Goal: Use online tool/utility: Utilize a website feature to perform a specific function

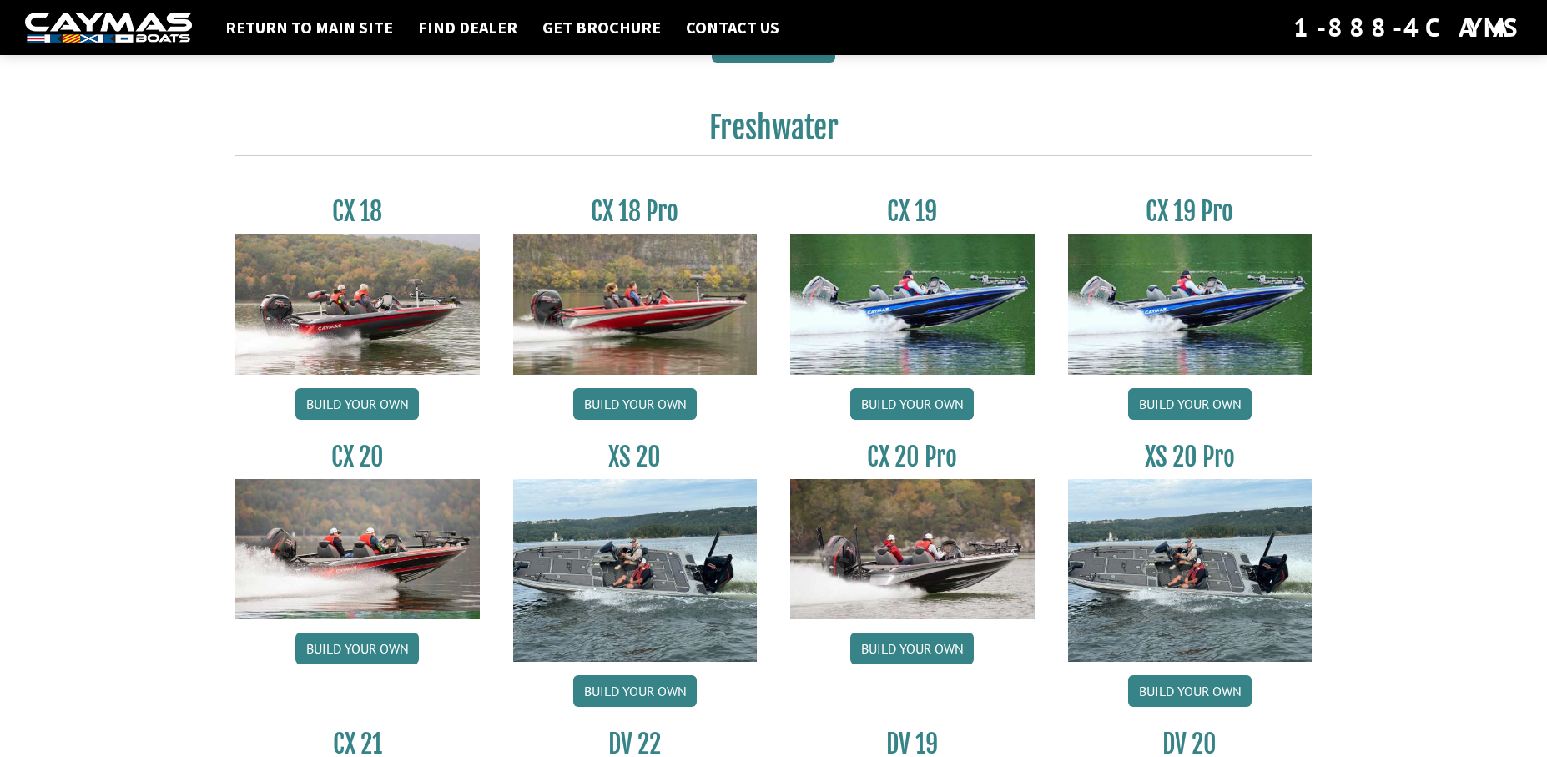
scroll to position [1335, 0]
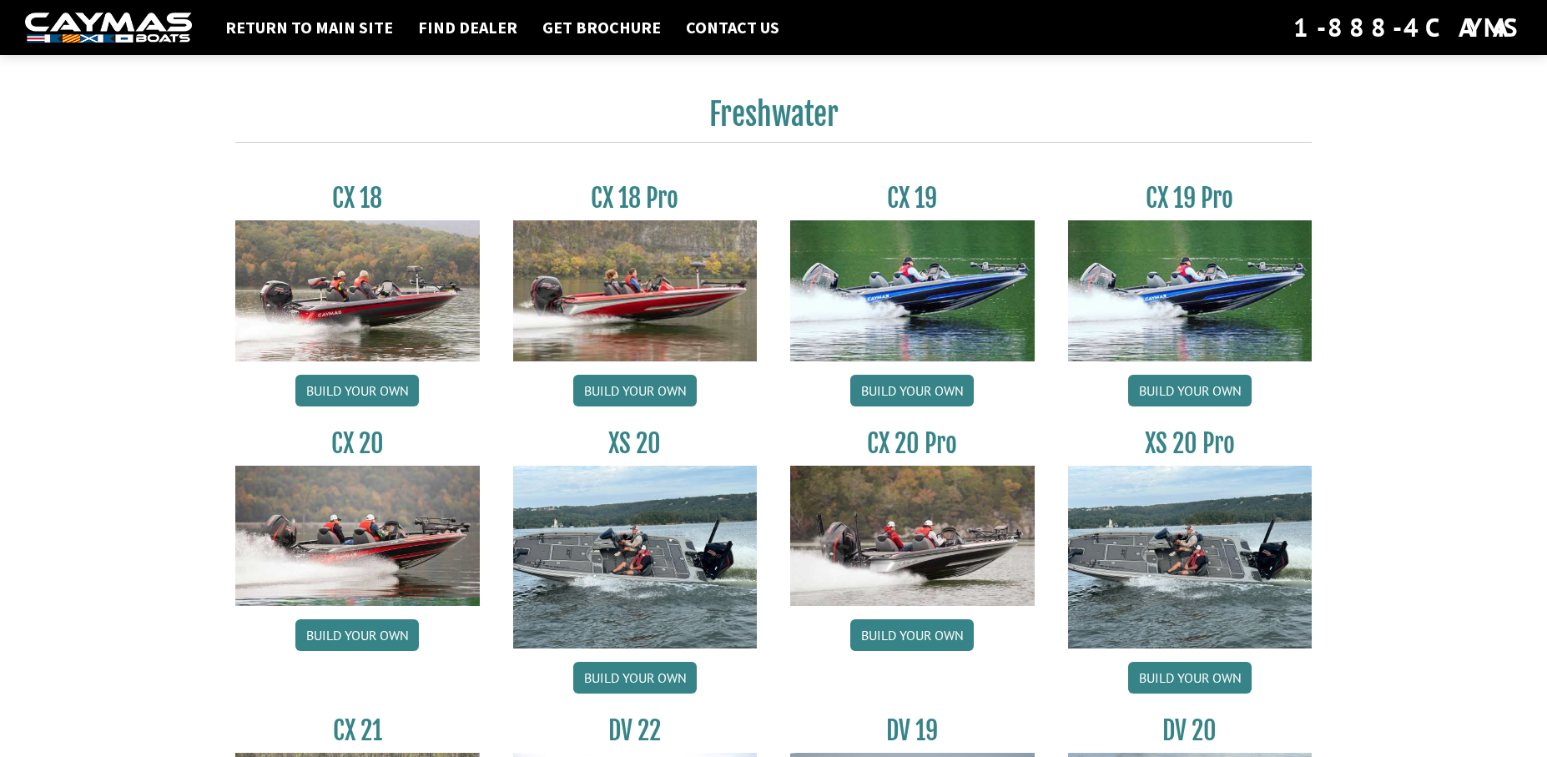
click at [1194, 288] on img at bounding box center [1190, 290] width 244 height 140
click at [1188, 179] on div "CX 18 Build your own CX 18 Pro Build your own CX 19 Build your own CX 19 Pro Bu…" at bounding box center [774, 711] width 1110 height 1107
click at [1189, 179] on div "CX 18 Build your own CX 18 Pro Build your own CX 19 Build your own CX 19 Pro Bu…" at bounding box center [774, 711] width 1110 height 1107
click at [1169, 387] on link "Build your own" at bounding box center [1190, 391] width 124 height 32
click at [1169, 386] on link "Build your own" at bounding box center [1190, 391] width 124 height 32
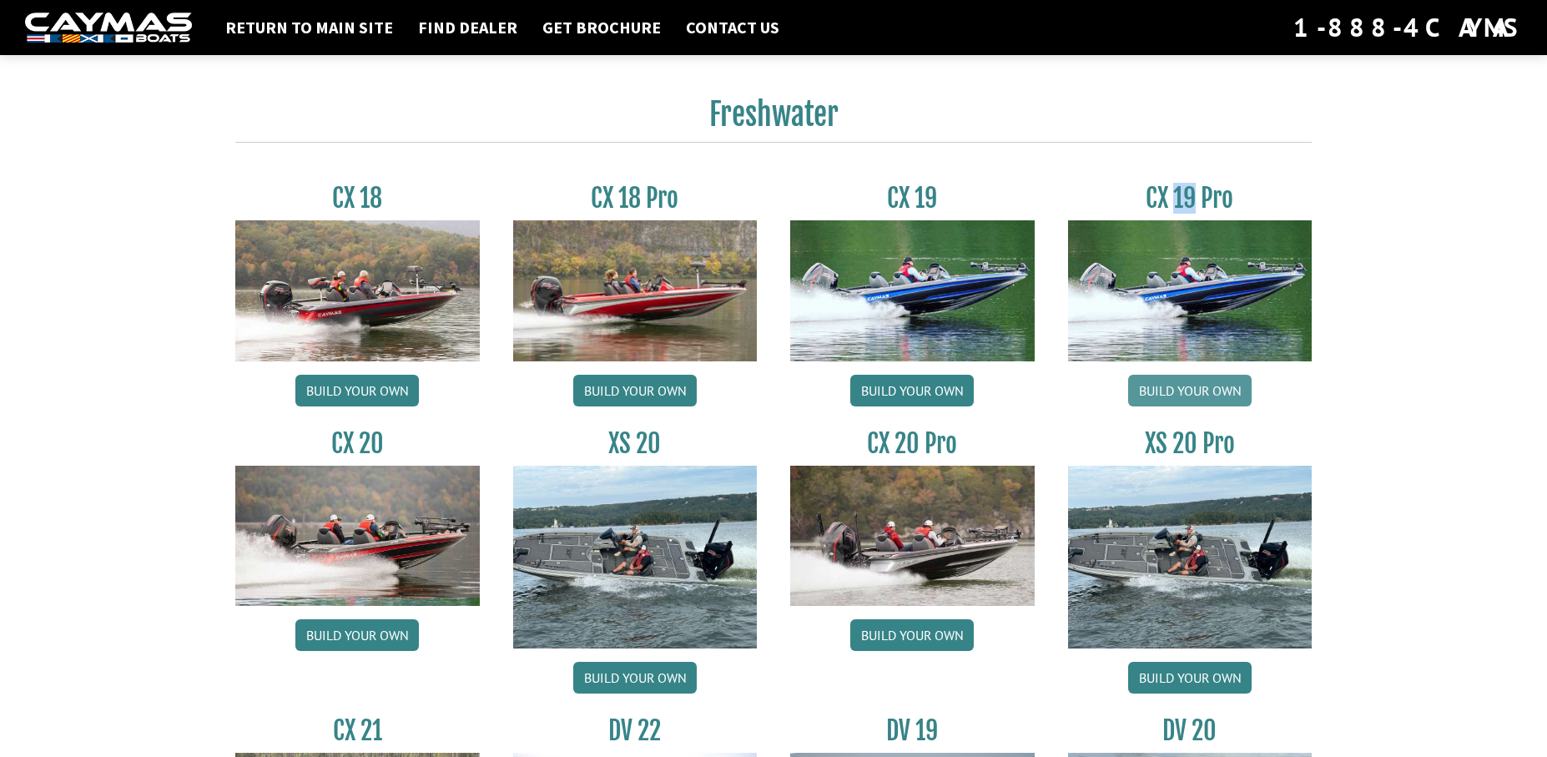
click at [1169, 386] on link "Build your own" at bounding box center [1190, 391] width 124 height 32
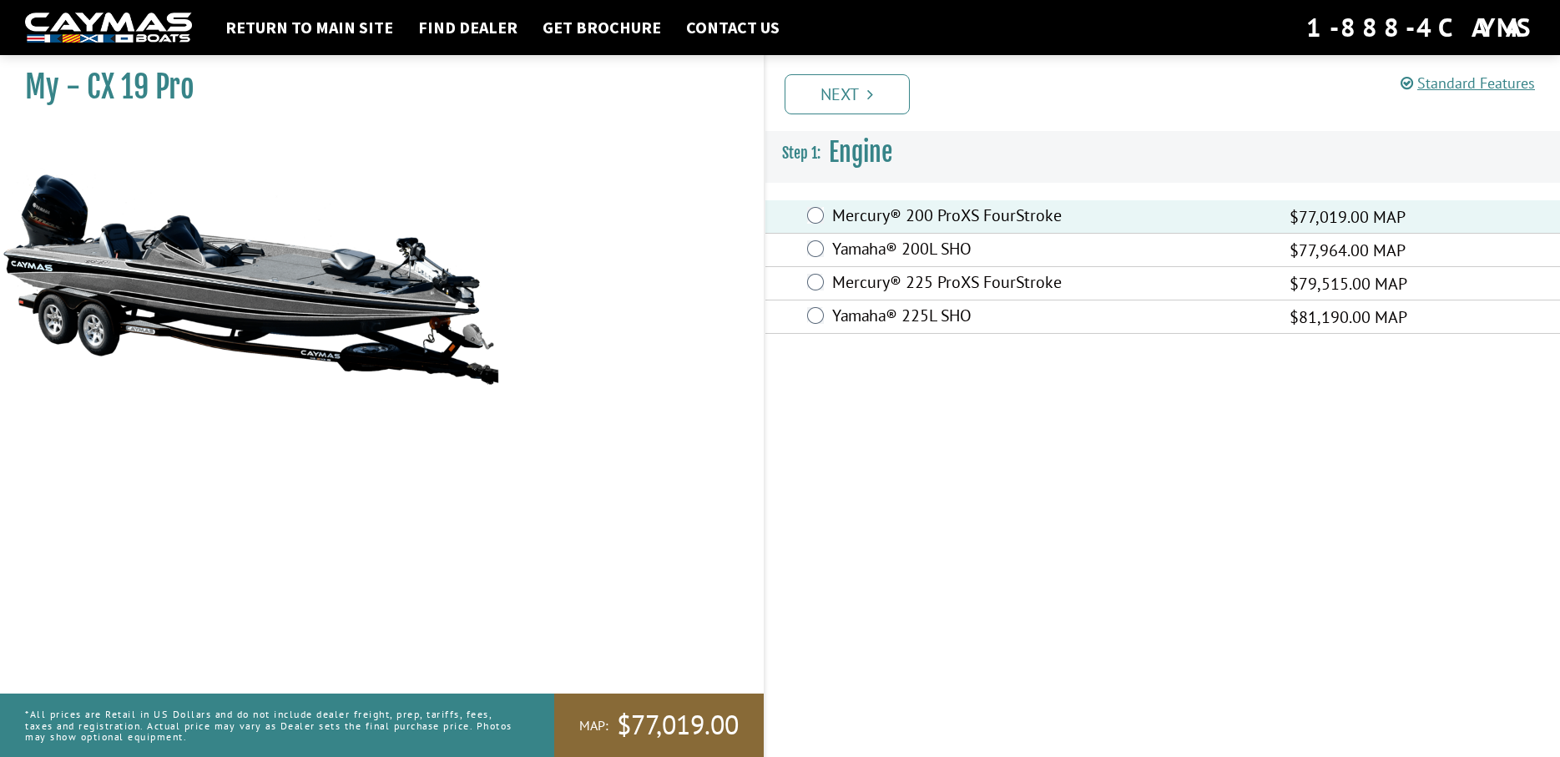
click at [880, 88] on link "Next" at bounding box center [846, 94] width 125 height 40
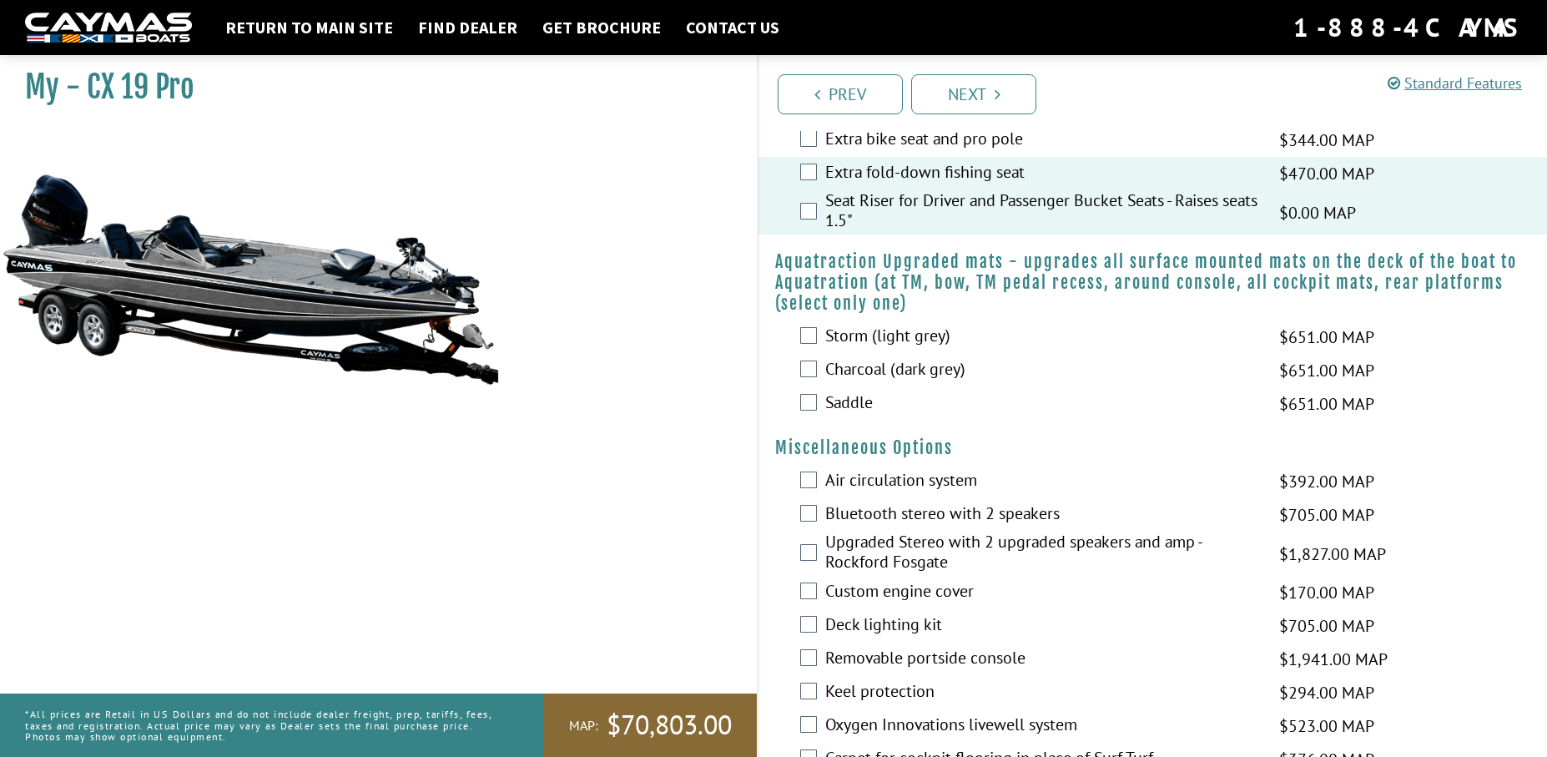
scroll to position [1656, 0]
click at [991, 106] on link "Next" at bounding box center [973, 94] width 125 height 40
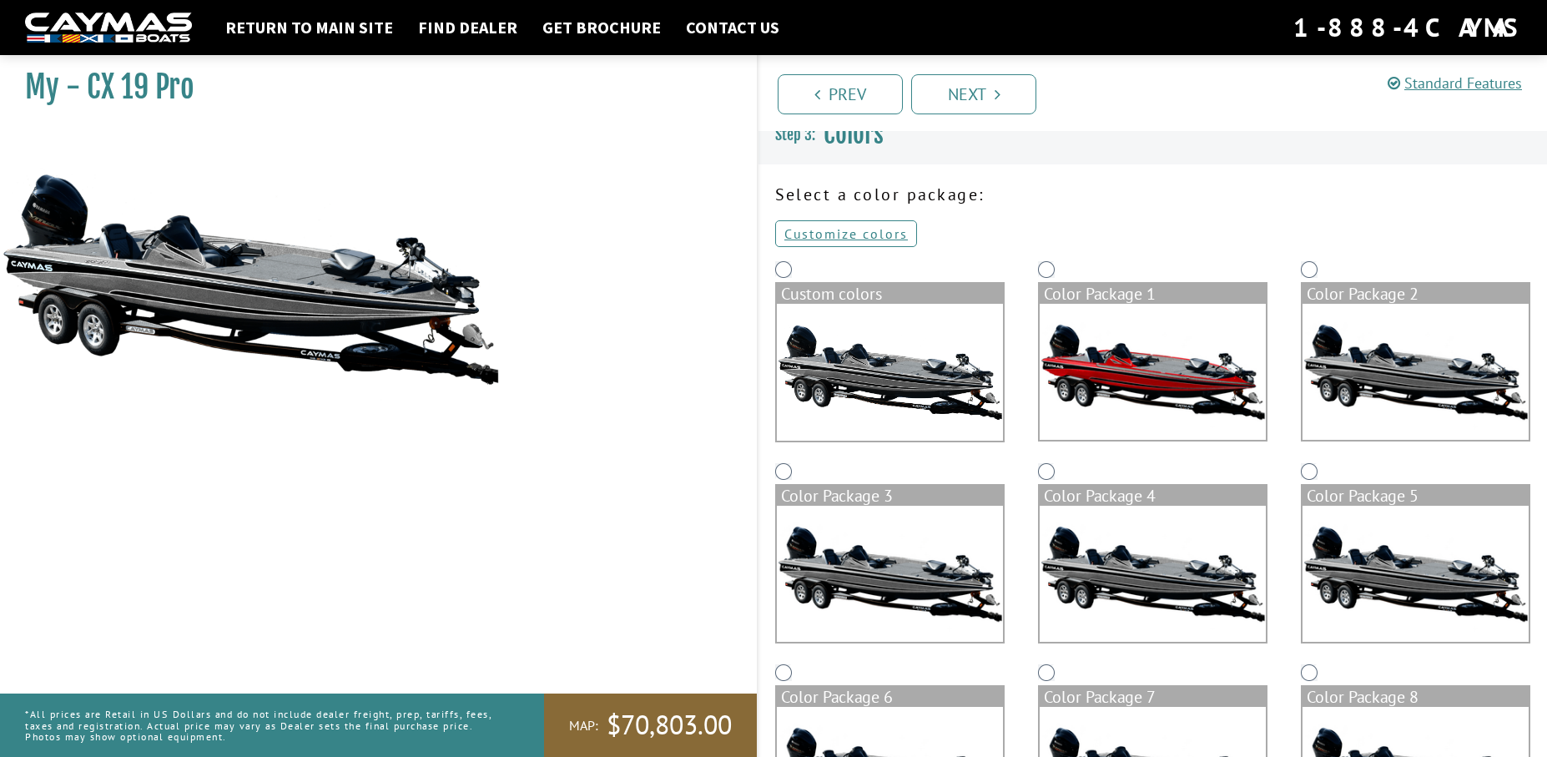
scroll to position [0, 0]
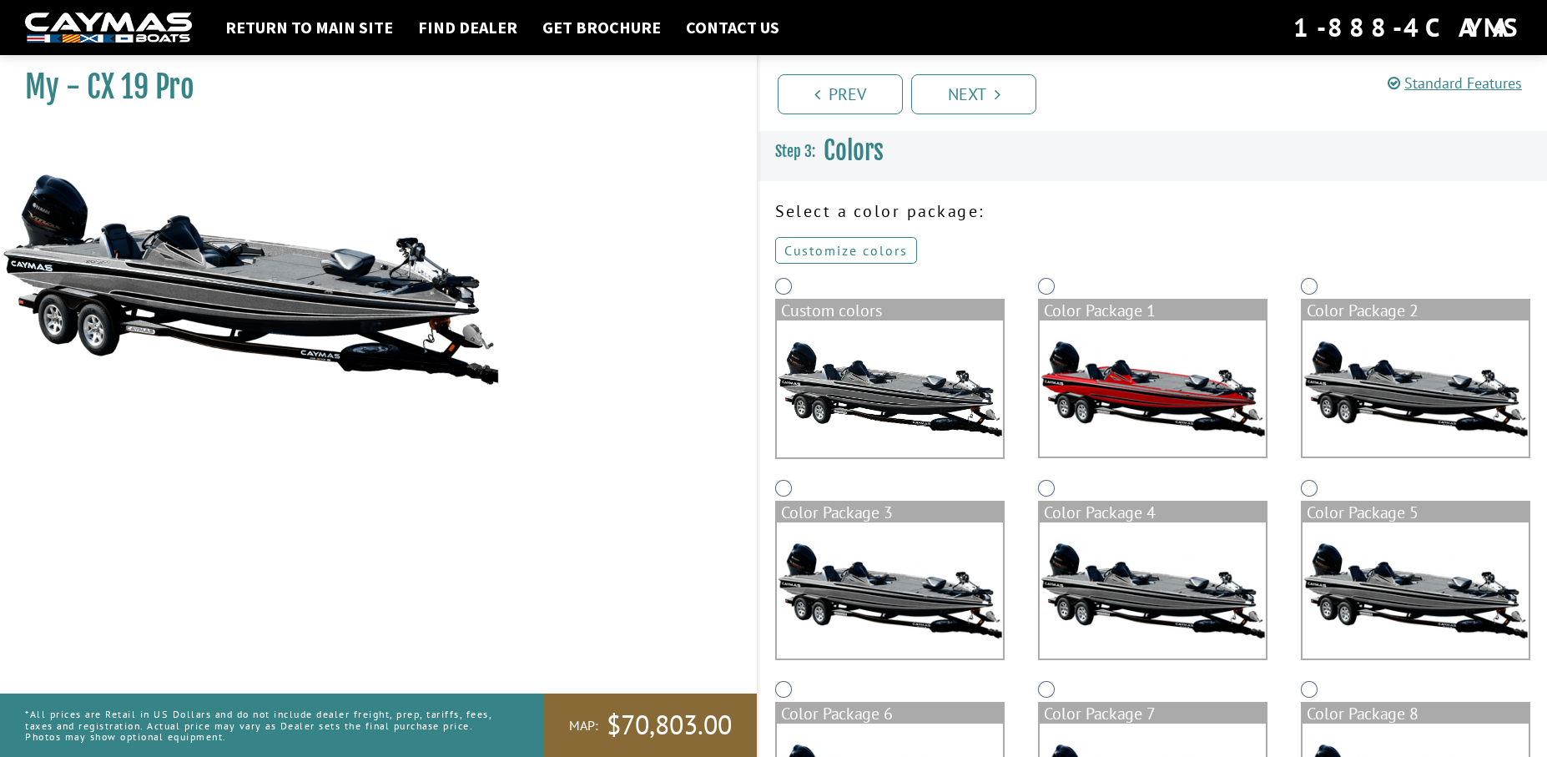
click at [842, 247] on link "Customize colors" at bounding box center [846, 250] width 142 height 27
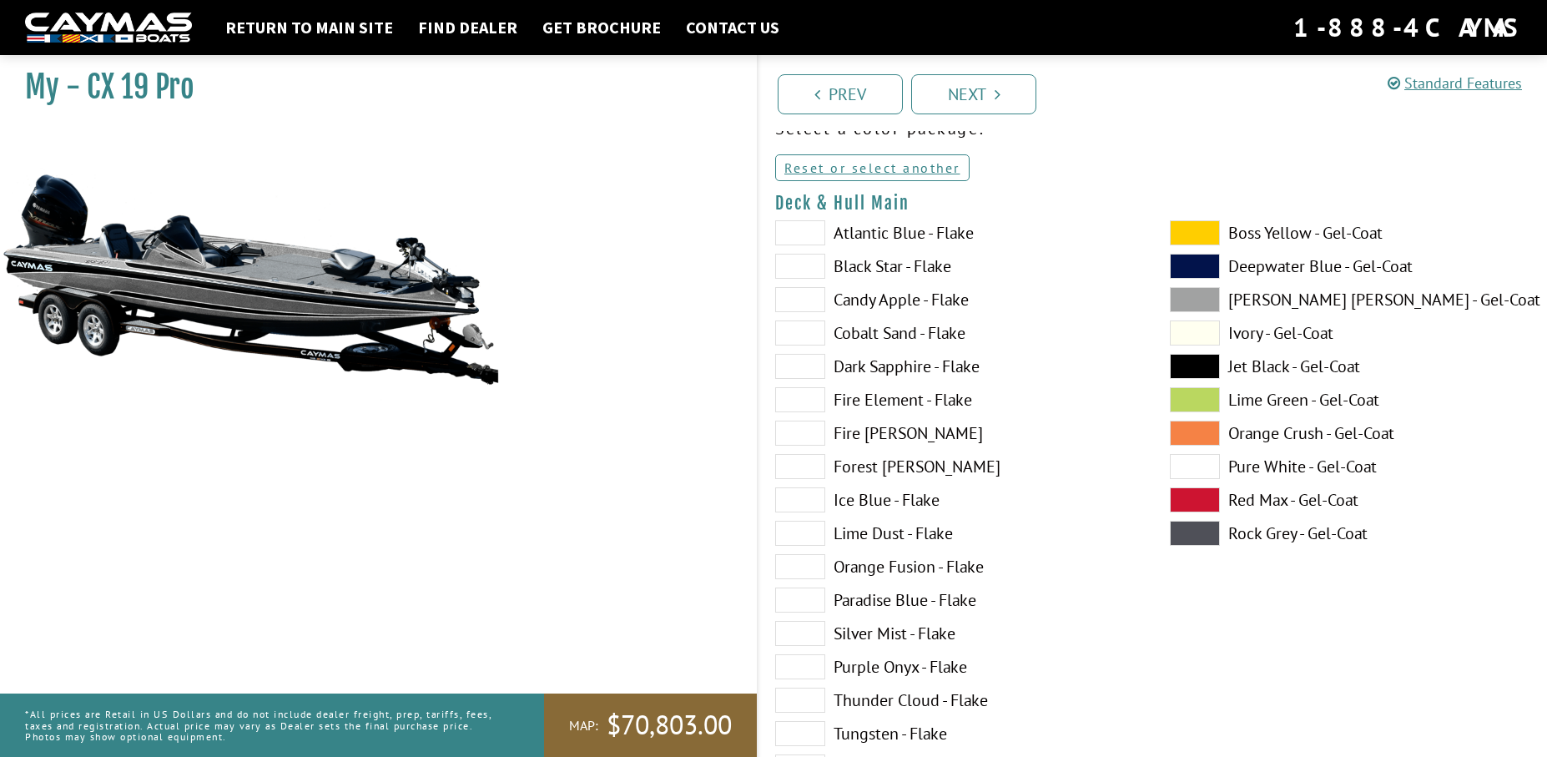
scroll to position [83, 0]
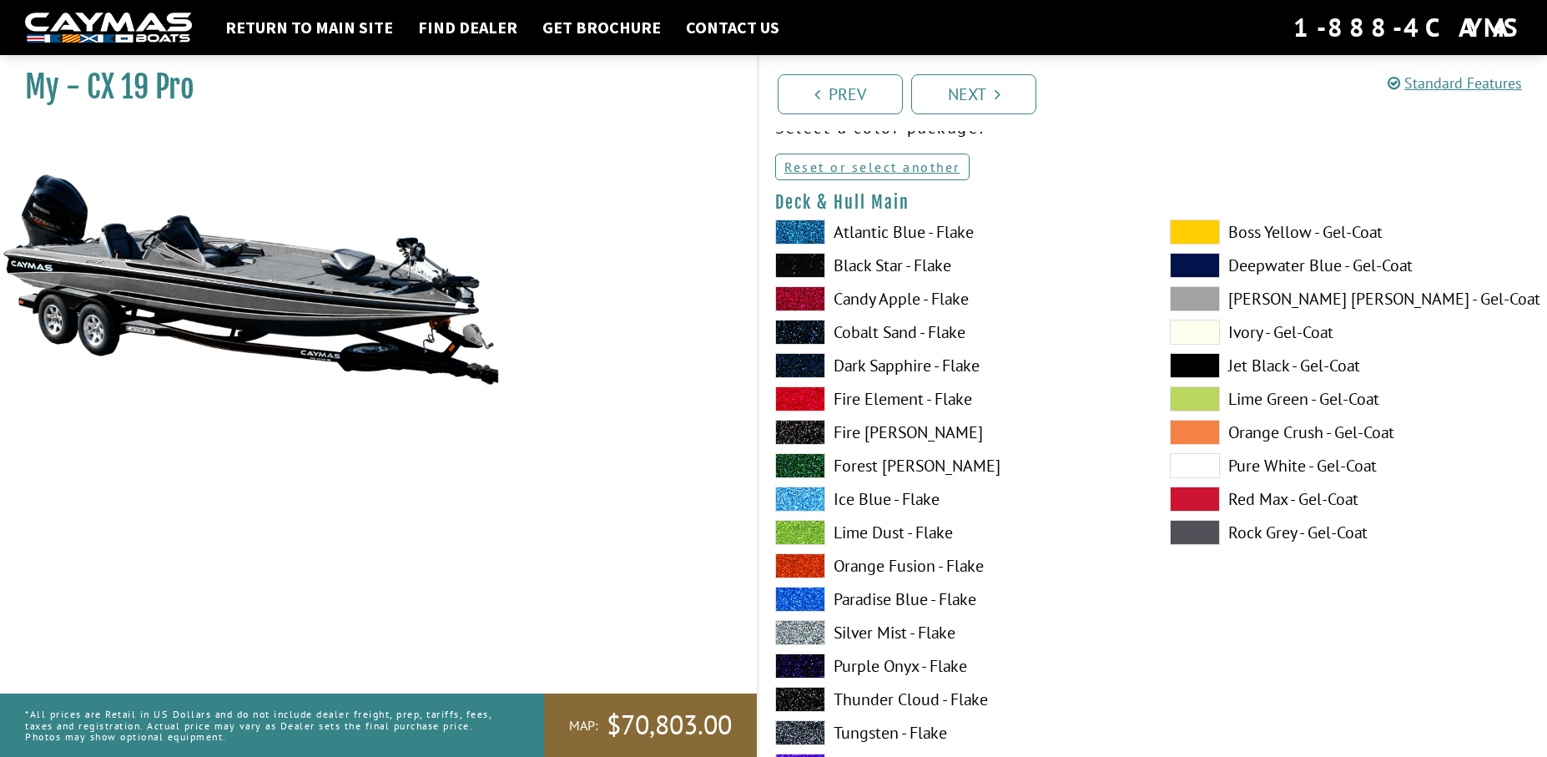
click at [804, 602] on span at bounding box center [800, 599] width 50 height 25
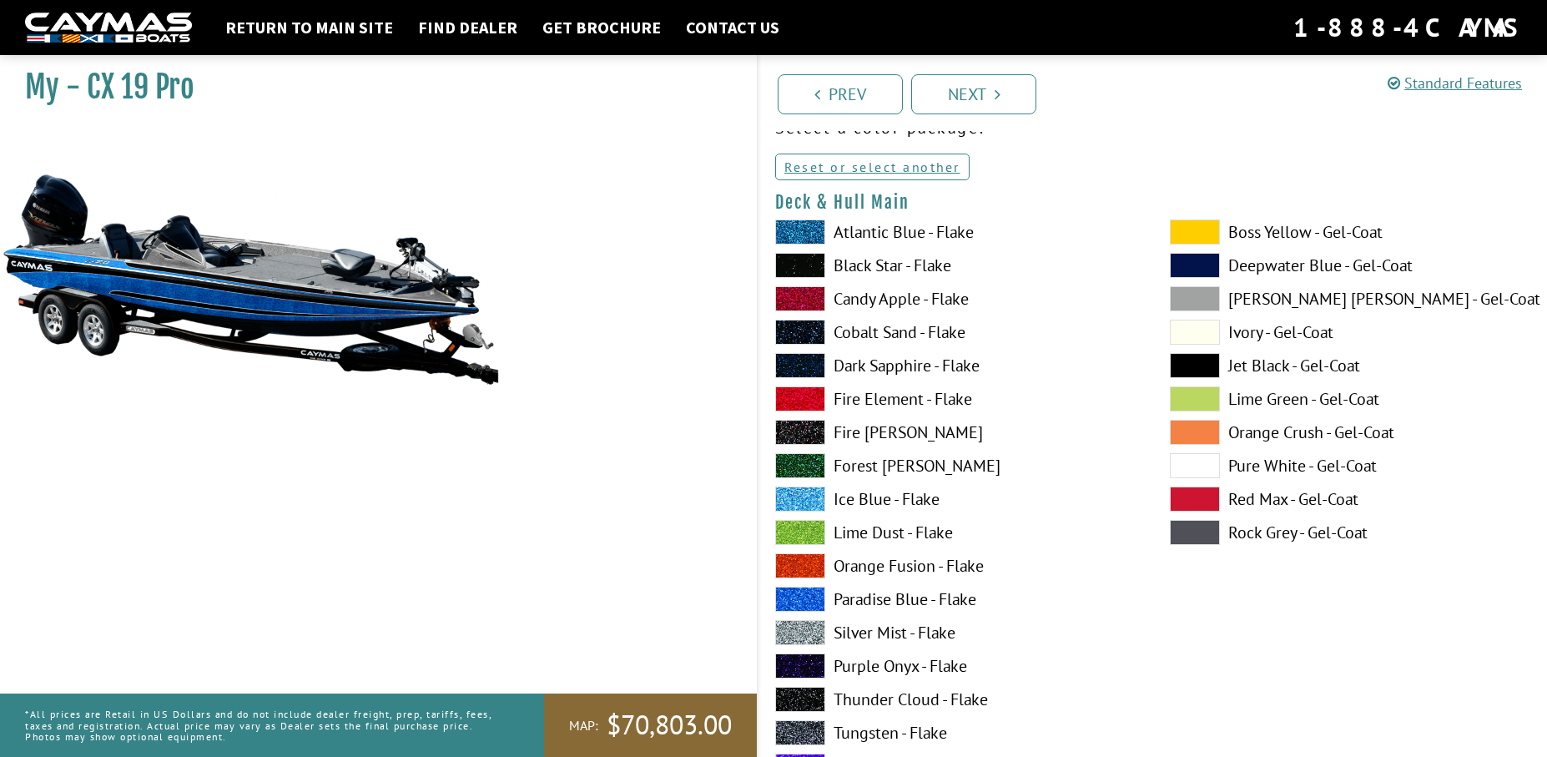
click at [916, 597] on label "Paradise Blue - Flake" at bounding box center [955, 599] width 361 height 25
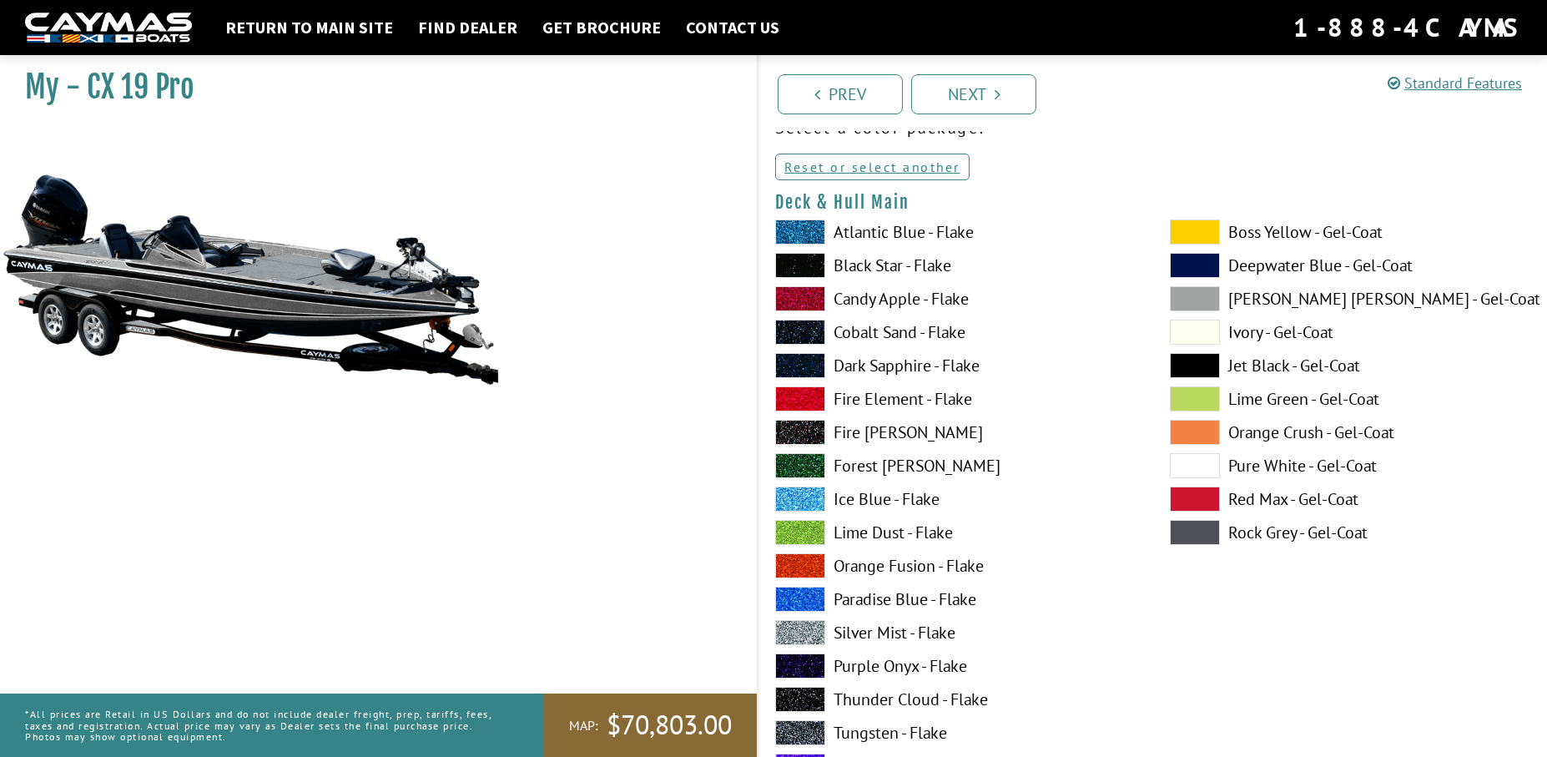
click at [954, 598] on label "Paradise Blue - Flake" at bounding box center [955, 599] width 361 height 25
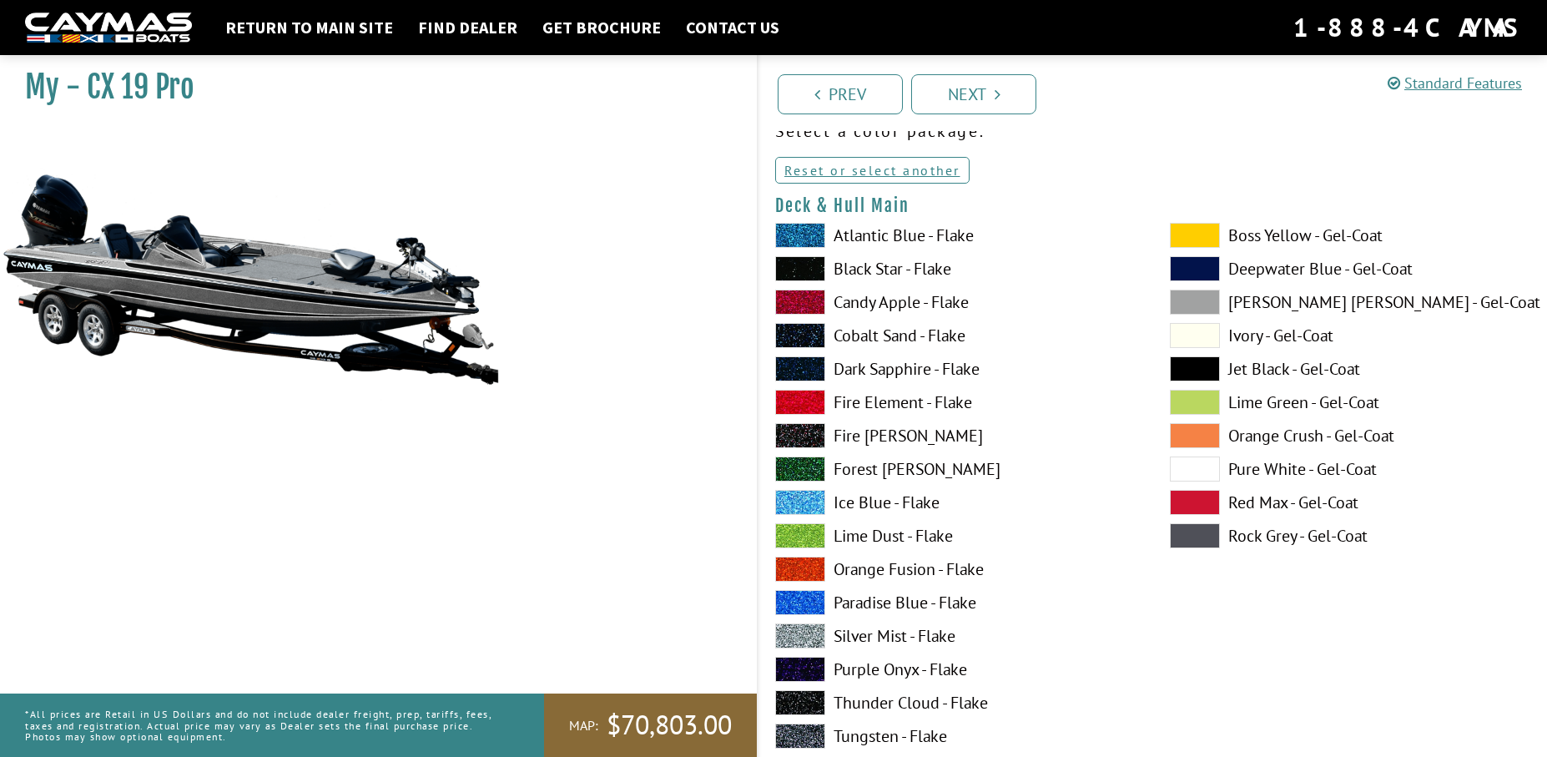
scroll to position [167, 0]
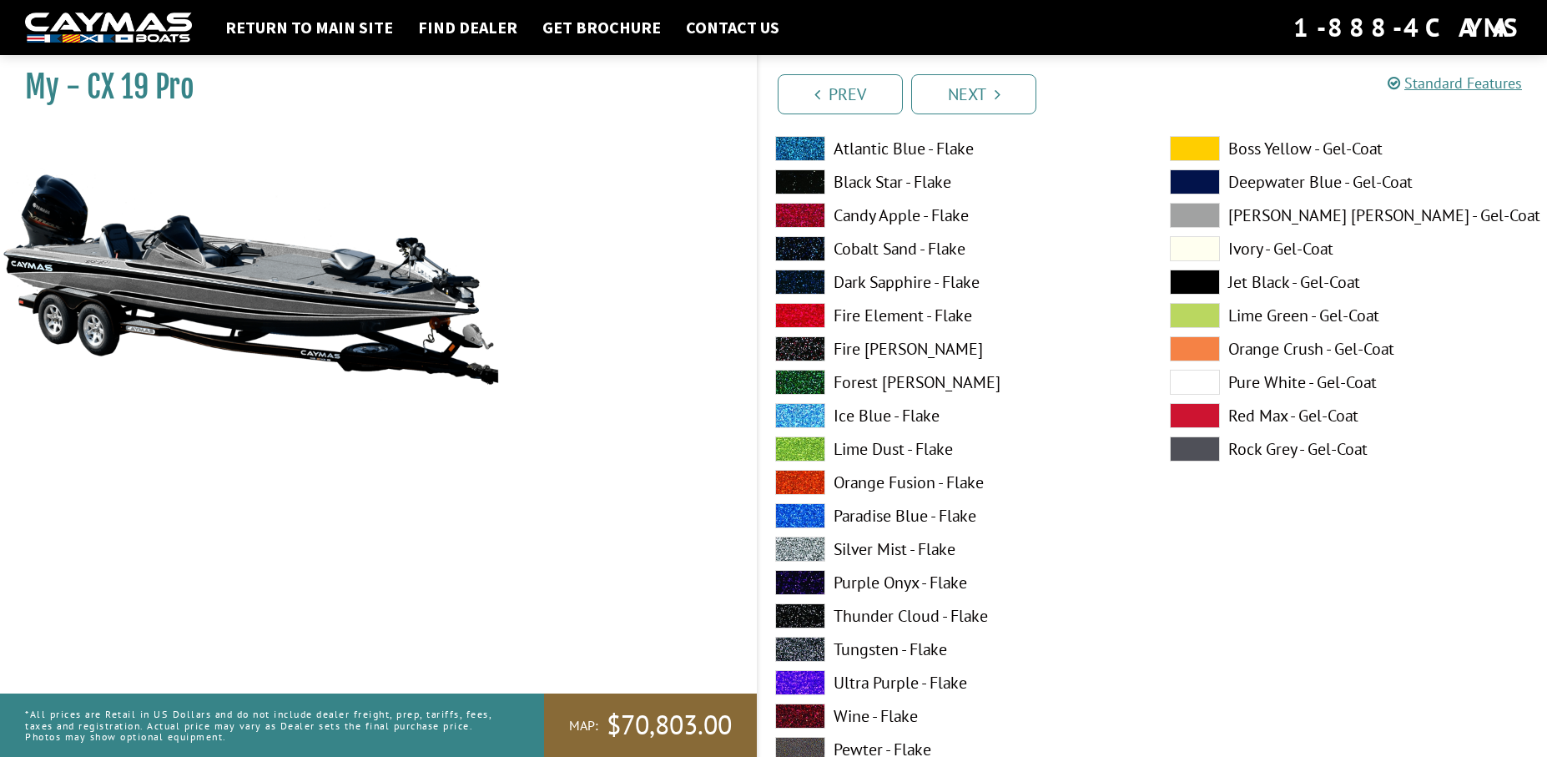
click at [844, 517] on label "Paradise Blue - Flake" at bounding box center [955, 515] width 361 height 25
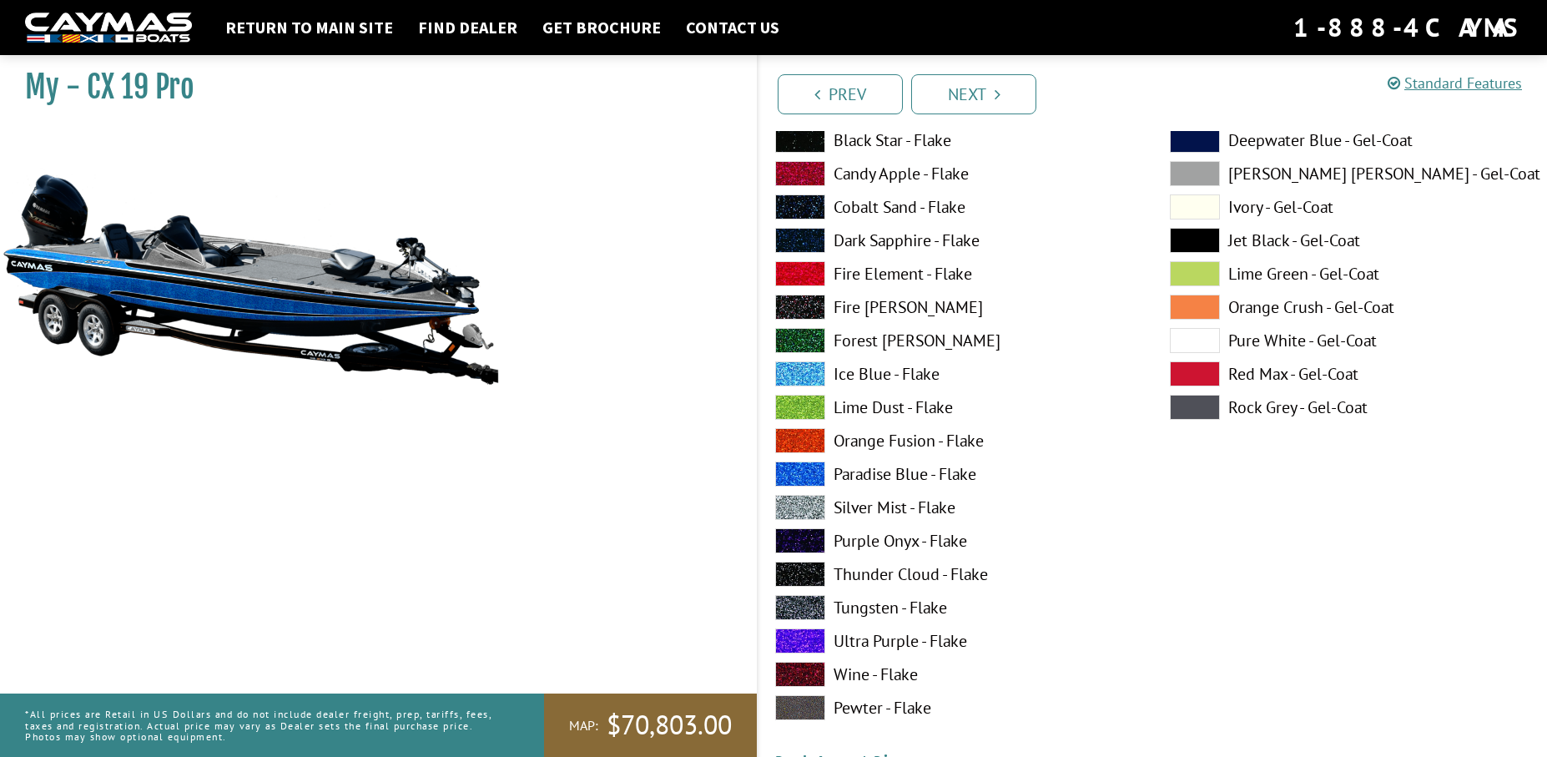
scroll to position [918, 0]
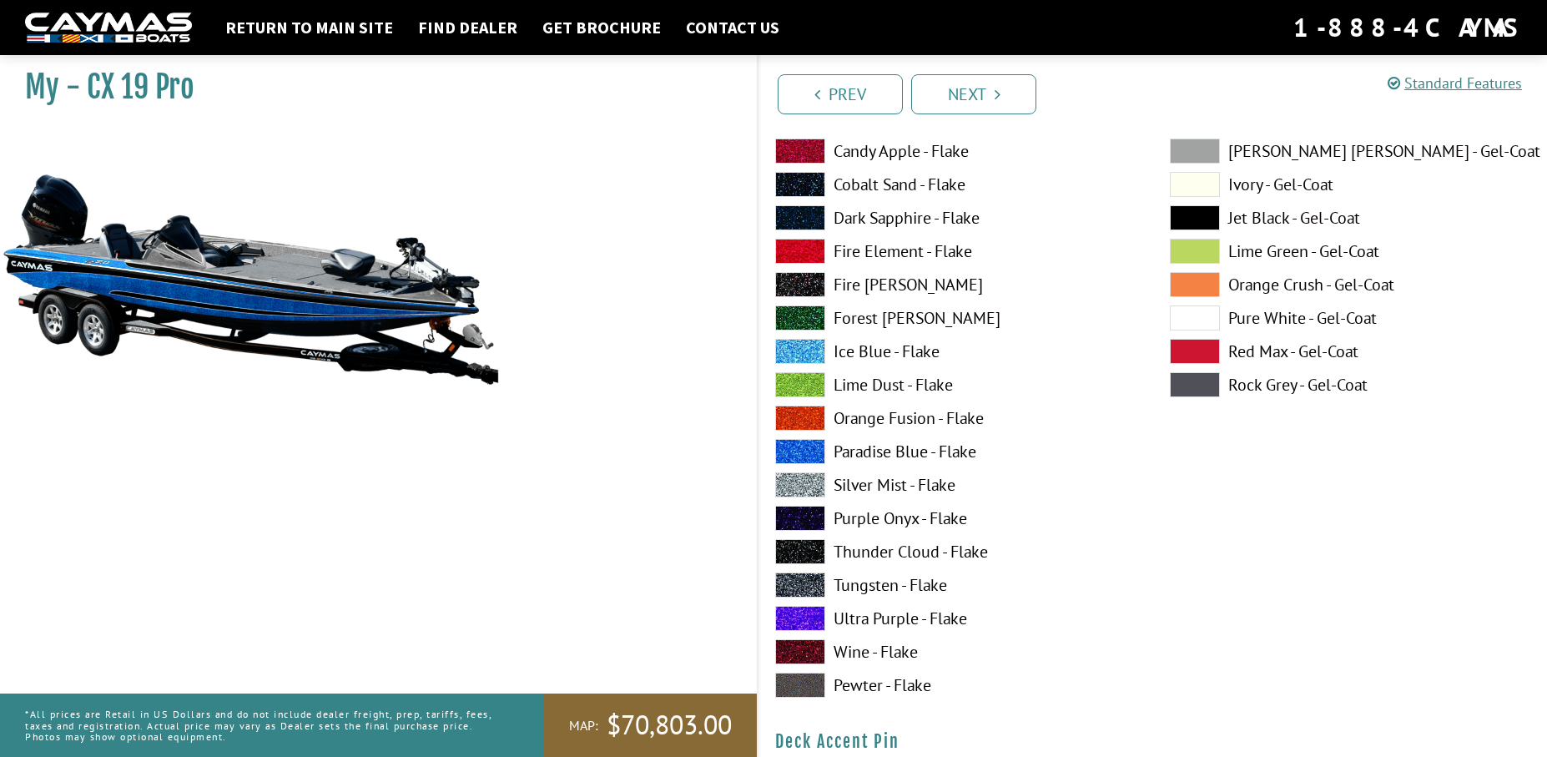
click at [809, 445] on span at bounding box center [800, 451] width 50 height 25
click at [820, 451] on span at bounding box center [800, 451] width 50 height 25
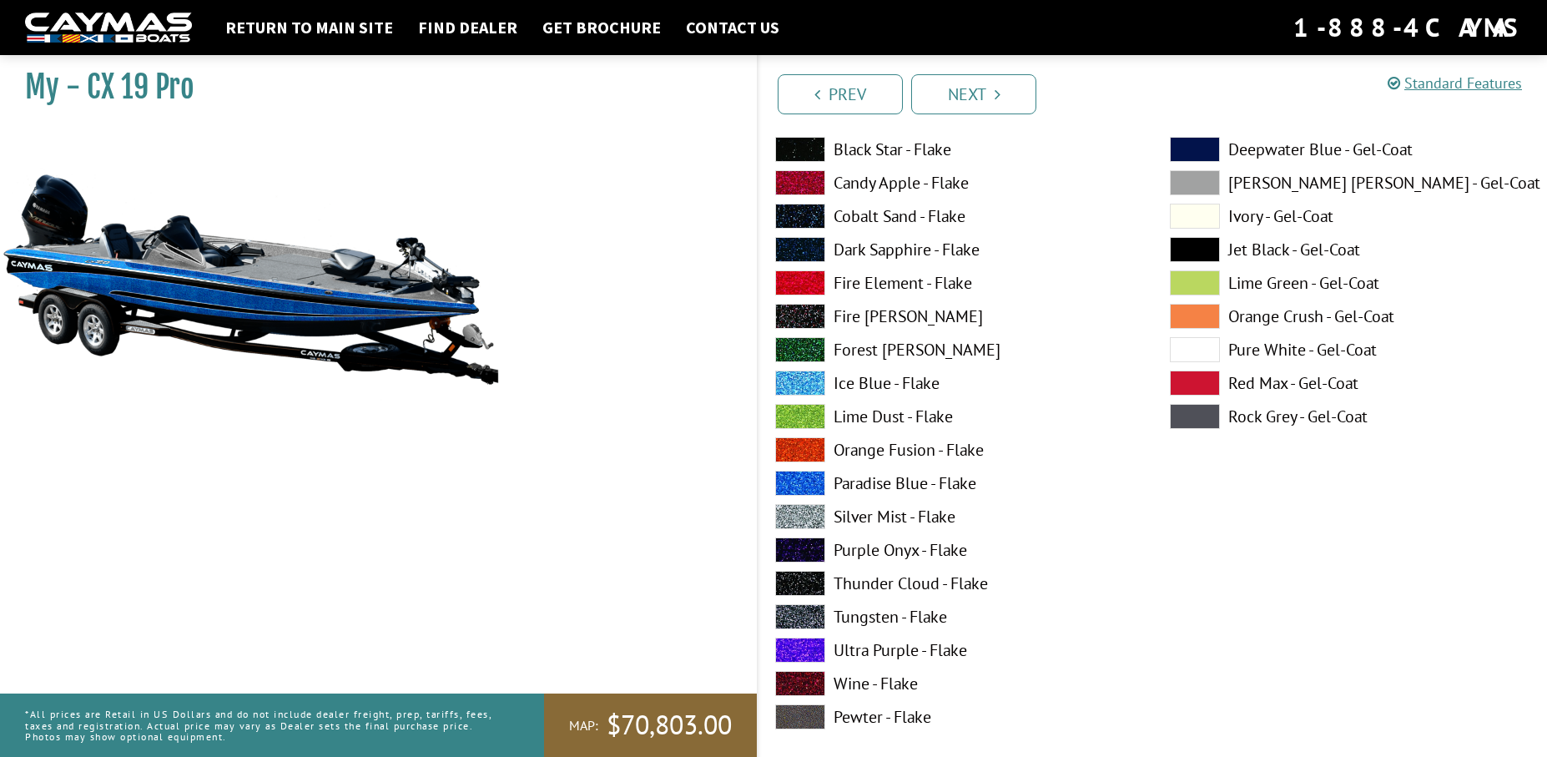
scroll to position [1669, 0]
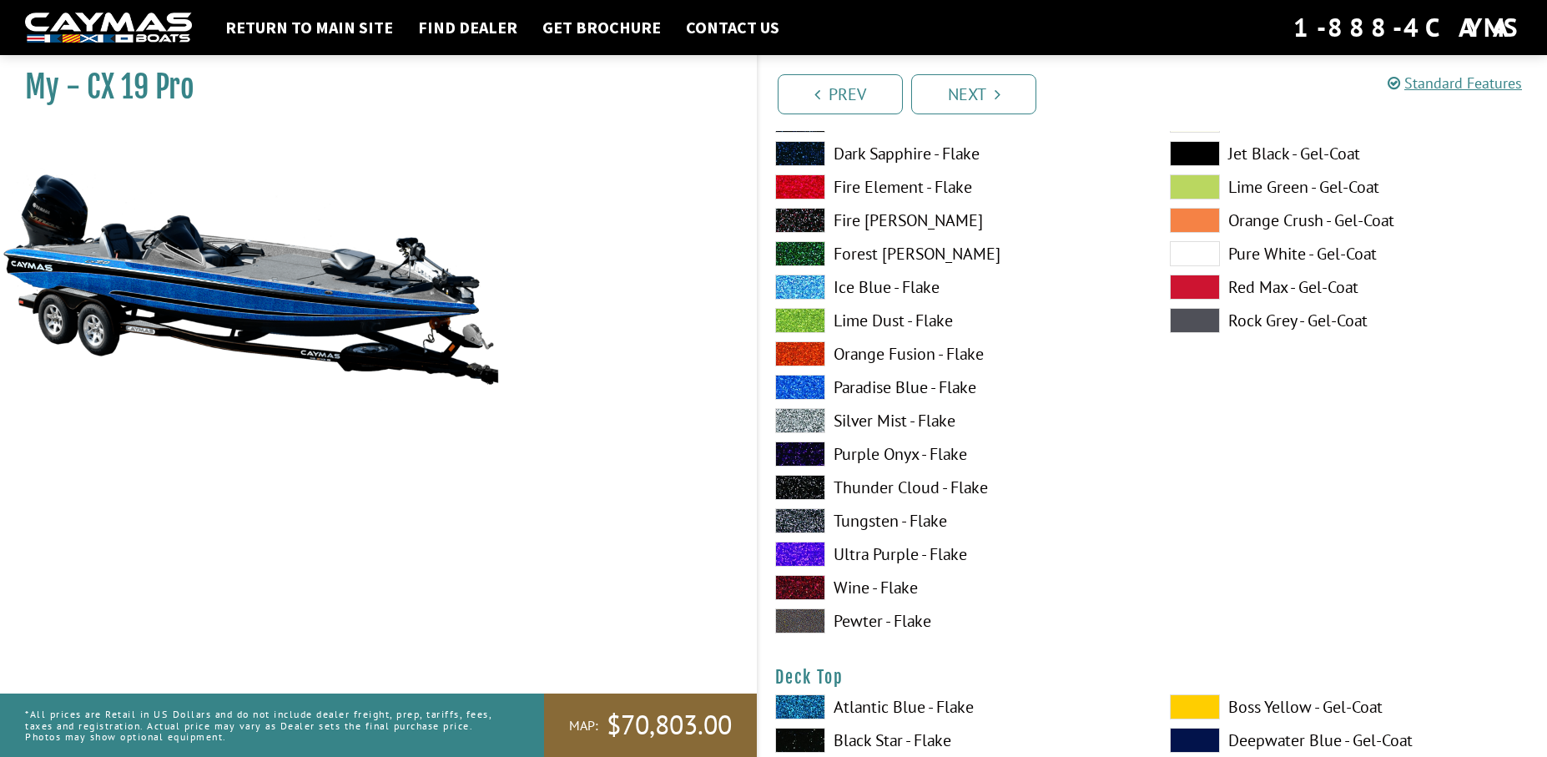
click at [867, 425] on label "Silver Mist - Flake" at bounding box center [955, 420] width 361 height 25
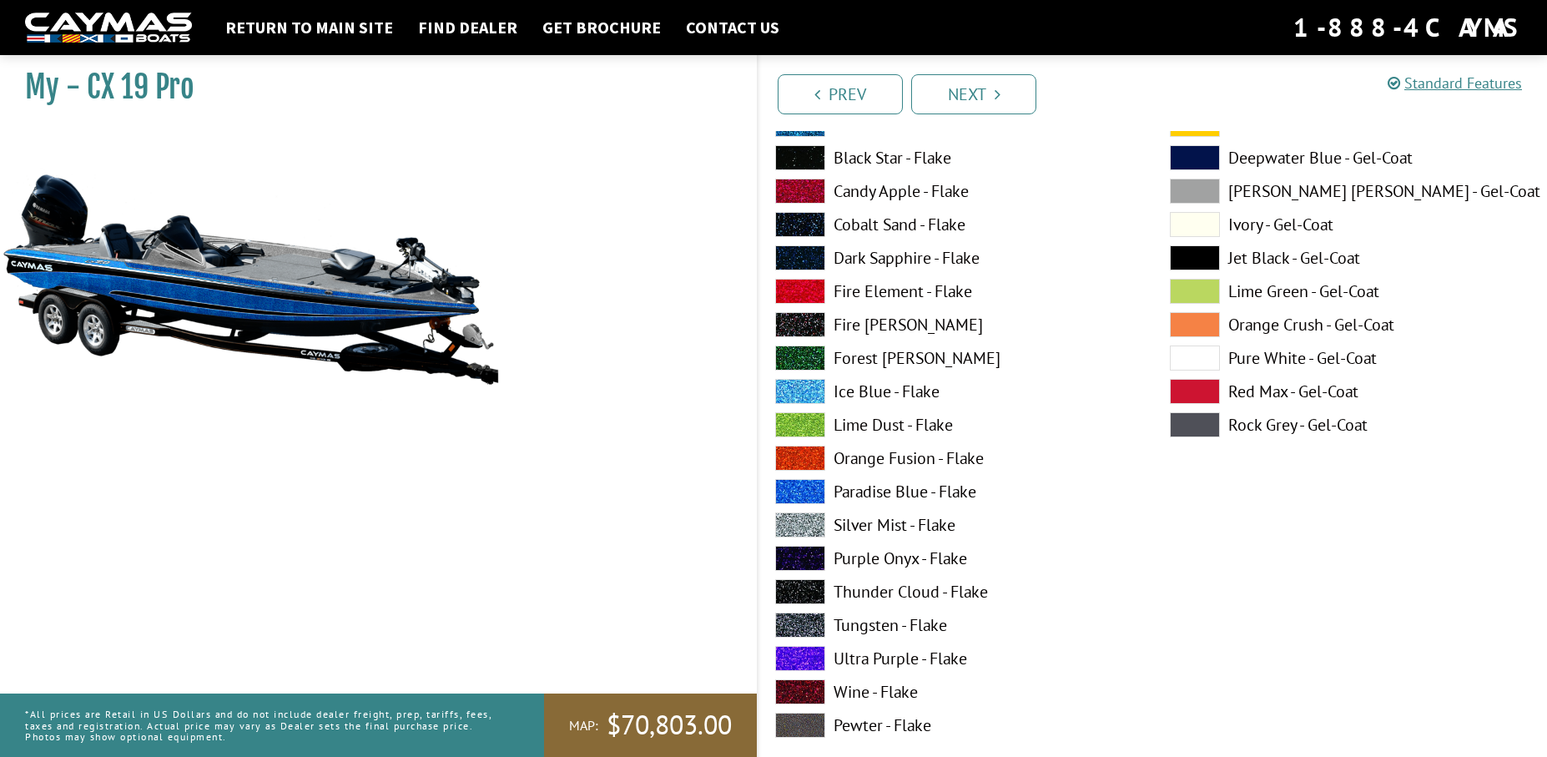
scroll to position [2253, 0]
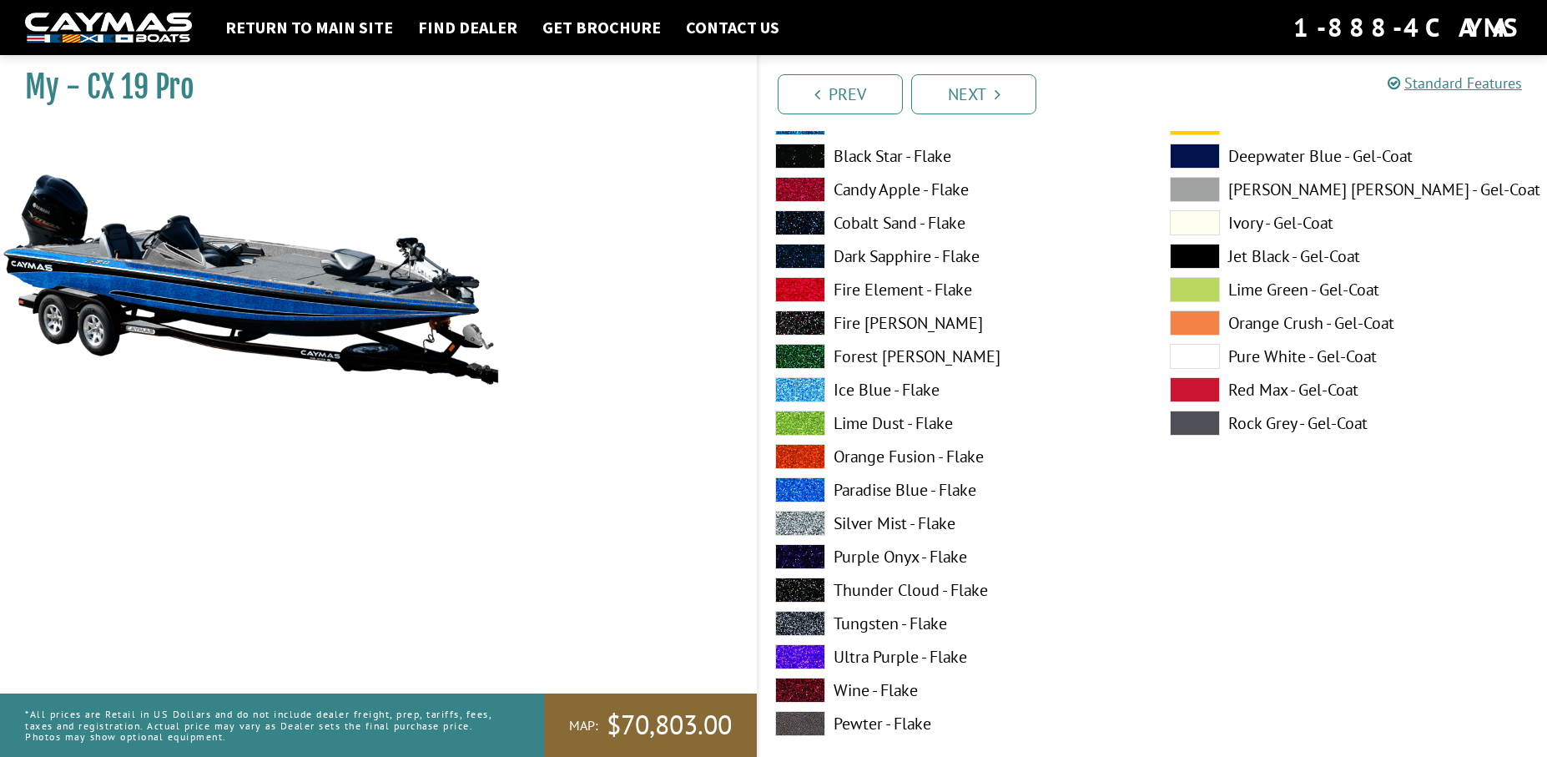
click at [833, 518] on label "Silver Mist - Flake" at bounding box center [955, 523] width 361 height 25
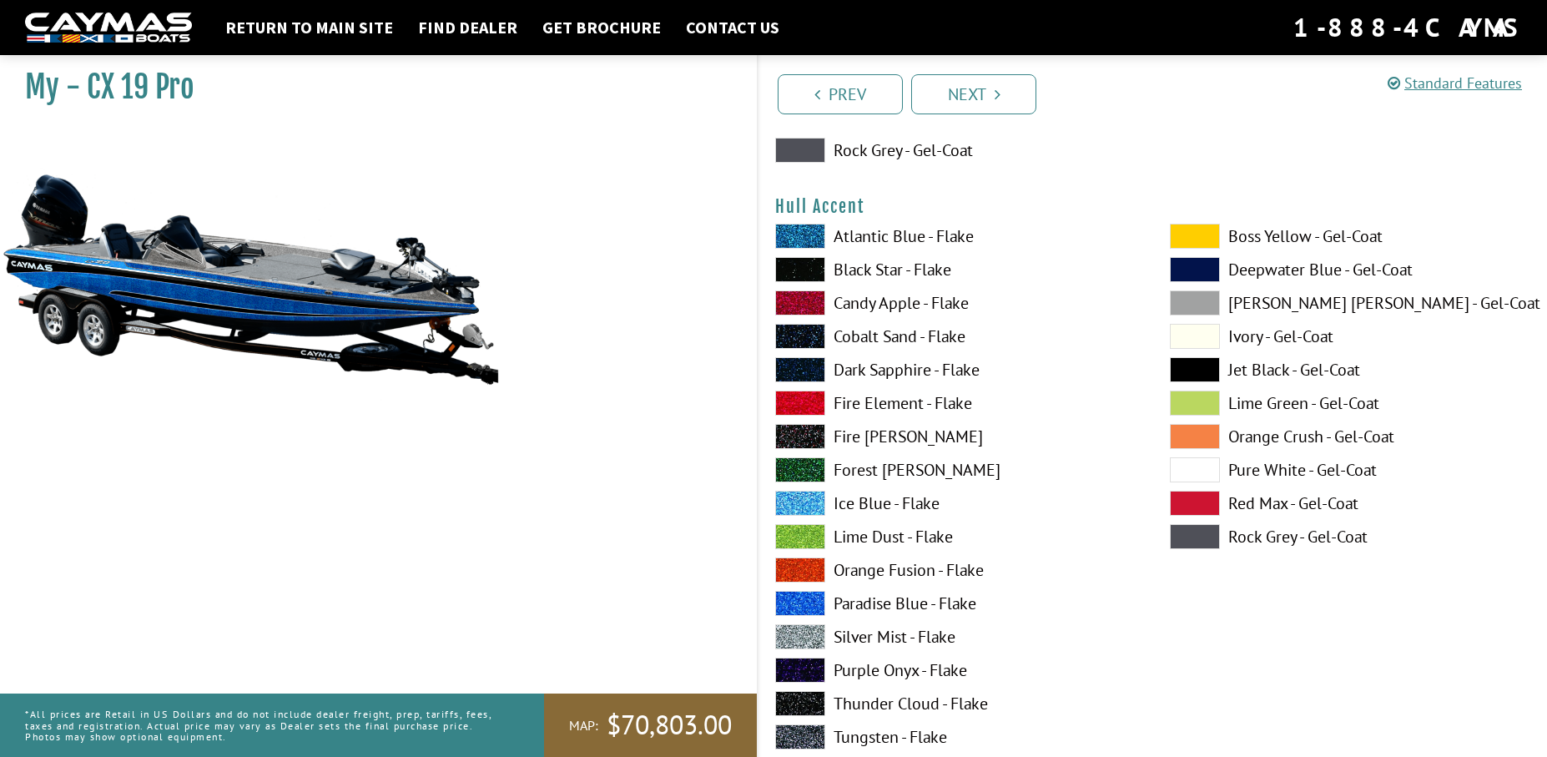
scroll to position [6676, 0]
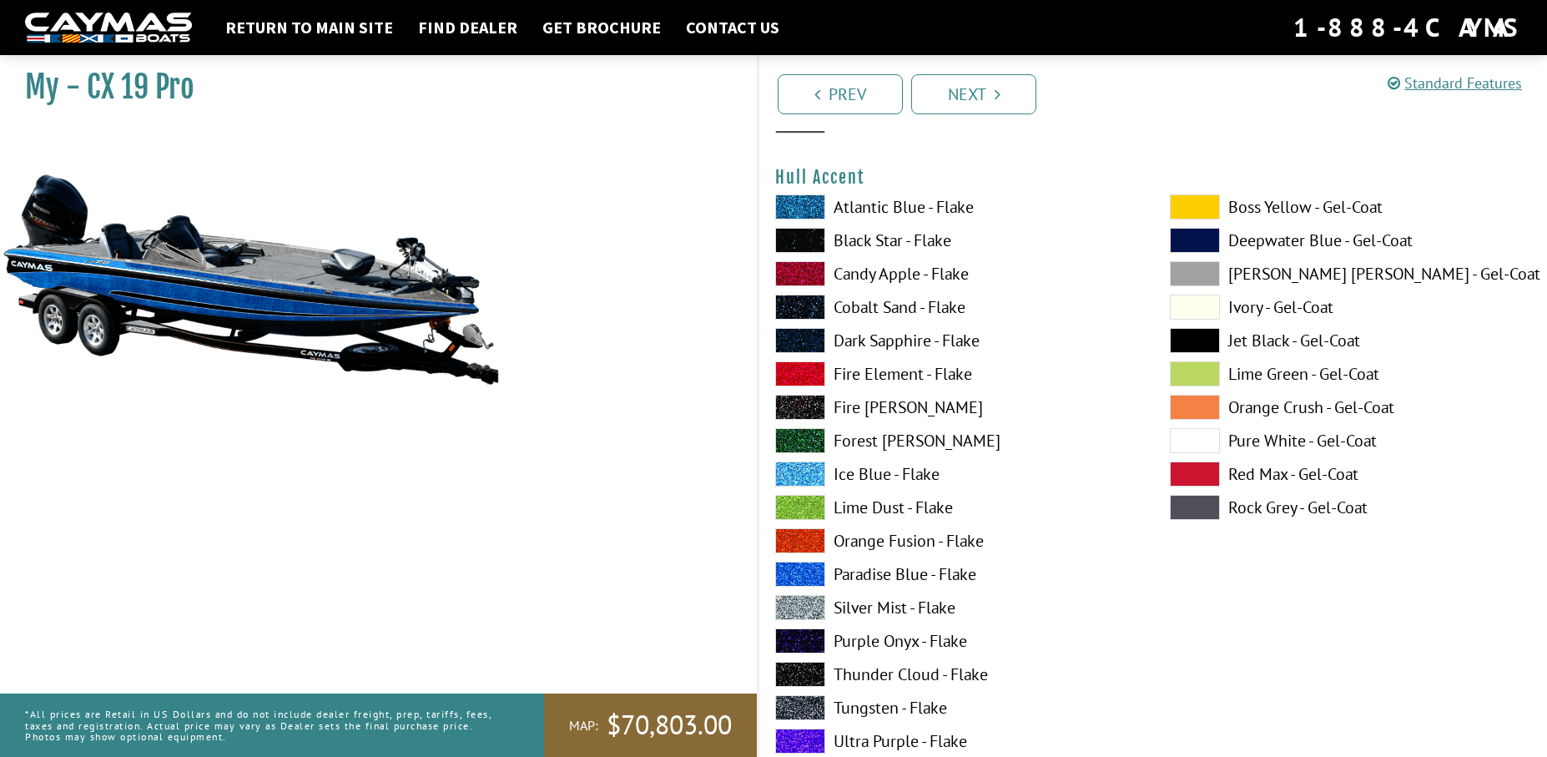
click at [865, 569] on label "Paradise Blue - Flake" at bounding box center [955, 574] width 361 height 25
click at [847, 582] on label "Paradise Blue - Flake" at bounding box center [955, 574] width 361 height 25
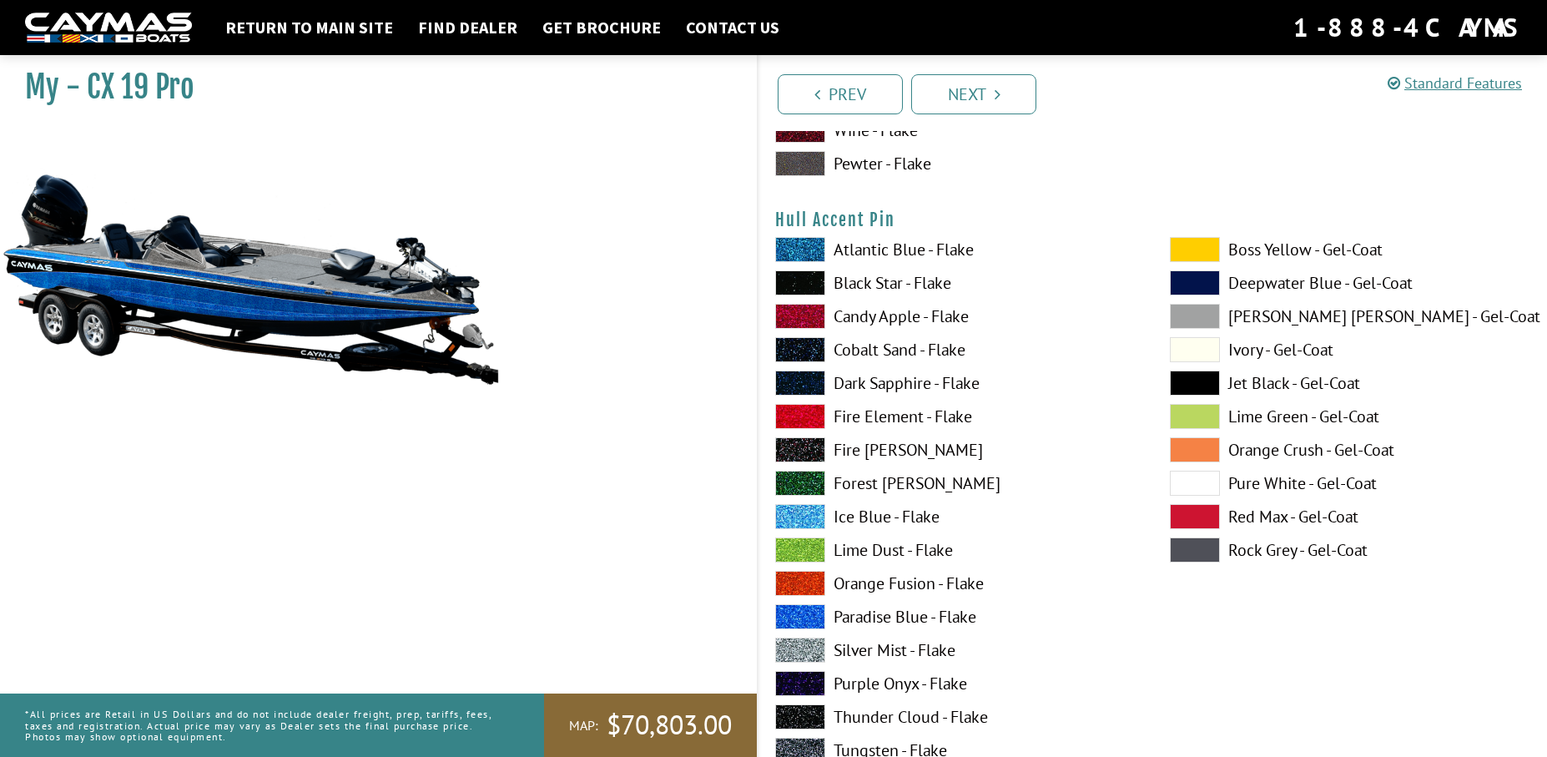
scroll to position [7343, 0]
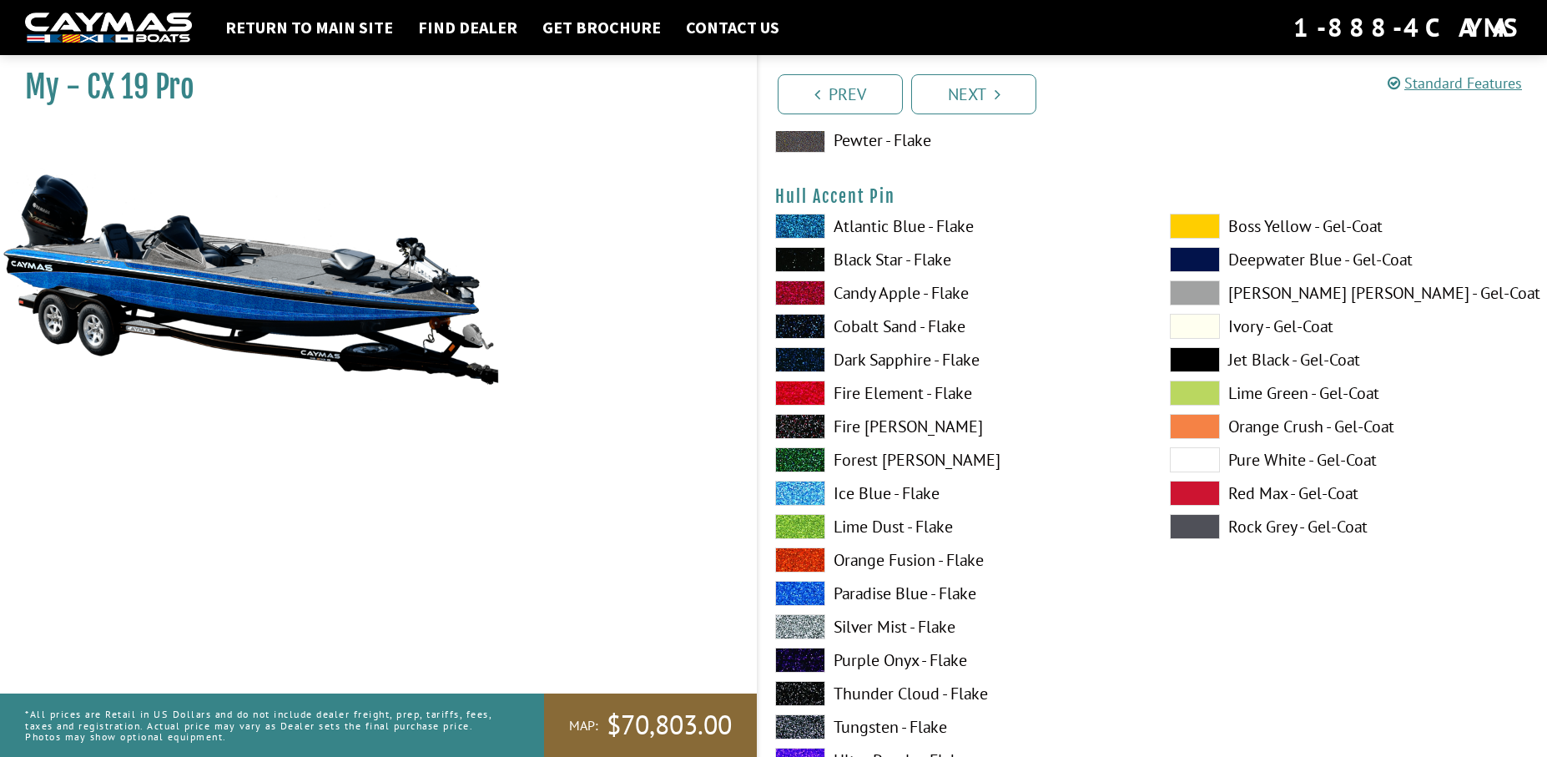
click at [909, 628] on label "Silver Mist - Flake" at bounding box center [955, 626] width 361 height 25
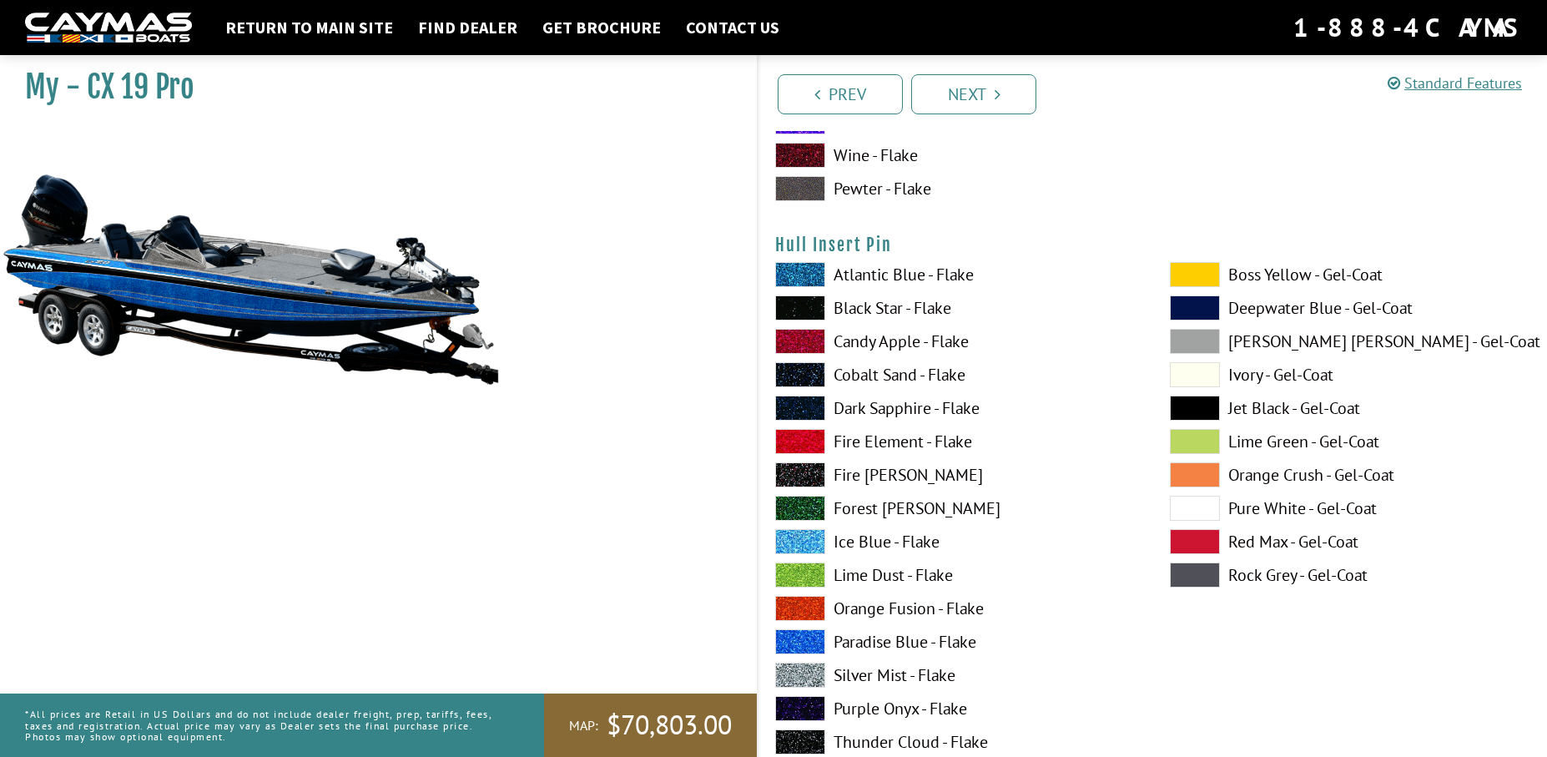
scroll to position [8678, 0]
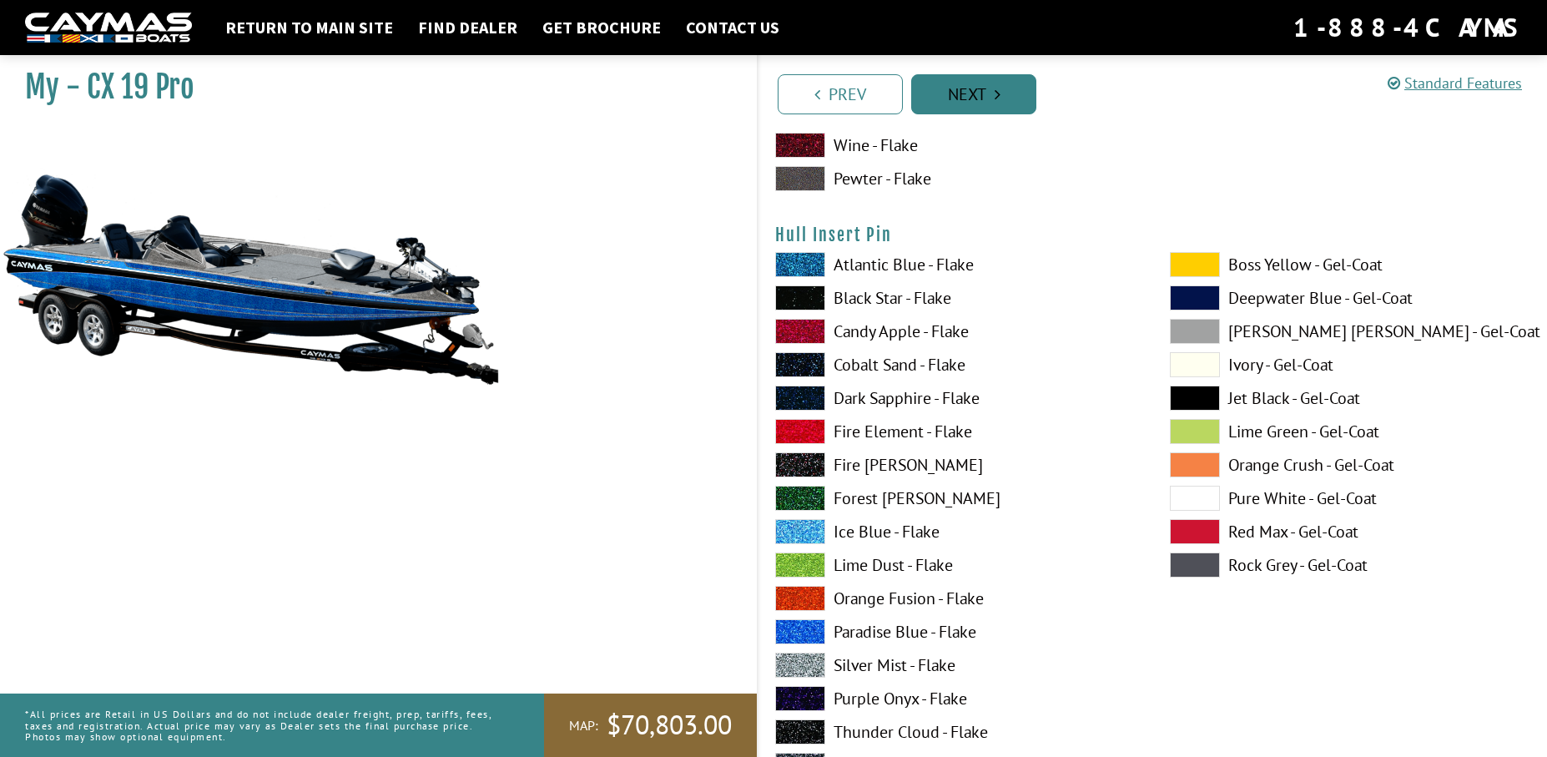
click at [963, 109] on link "Next" at bounding box center [973, 94] width 125 height 40
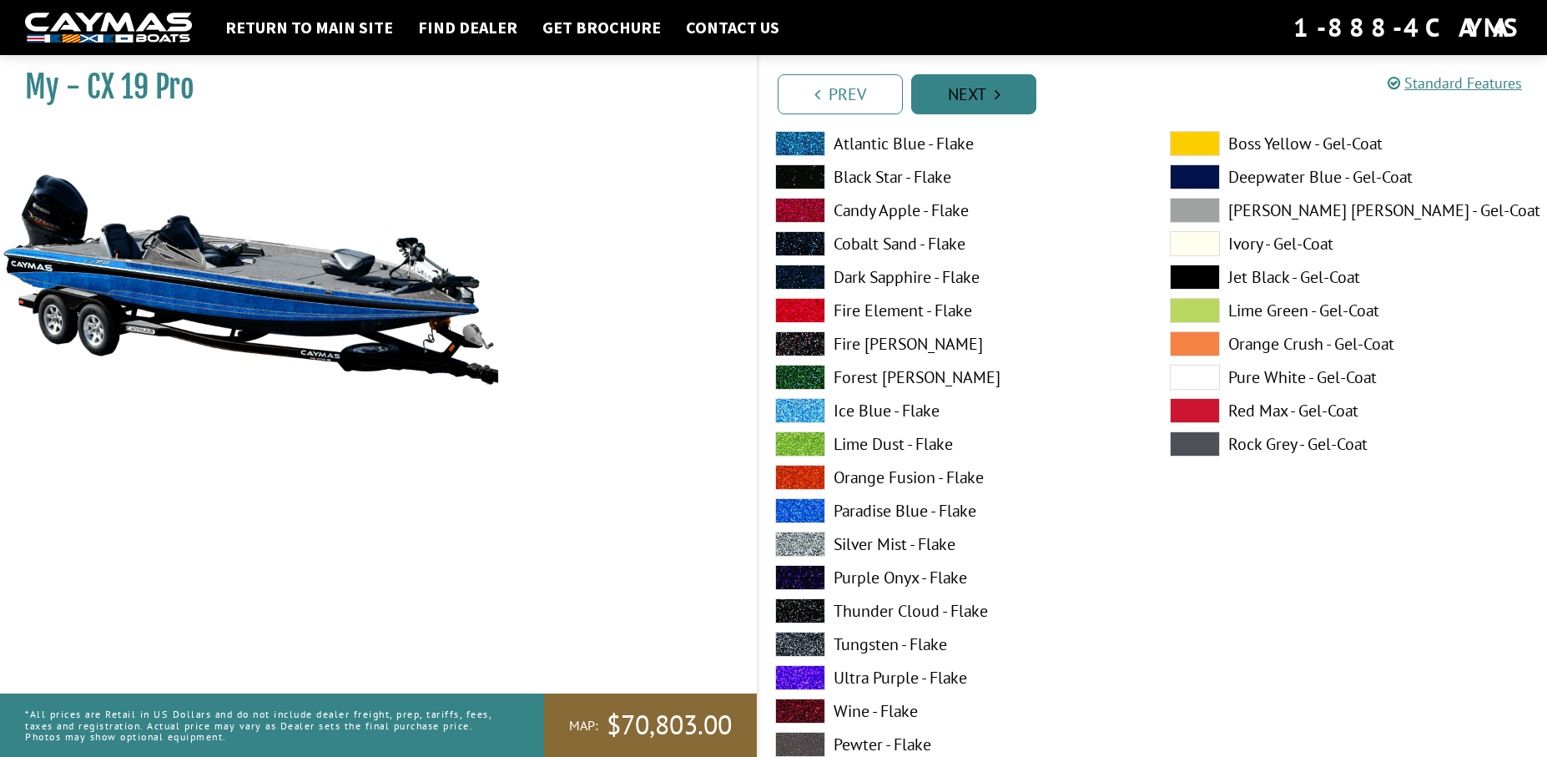
scroll to position [2883, 0]
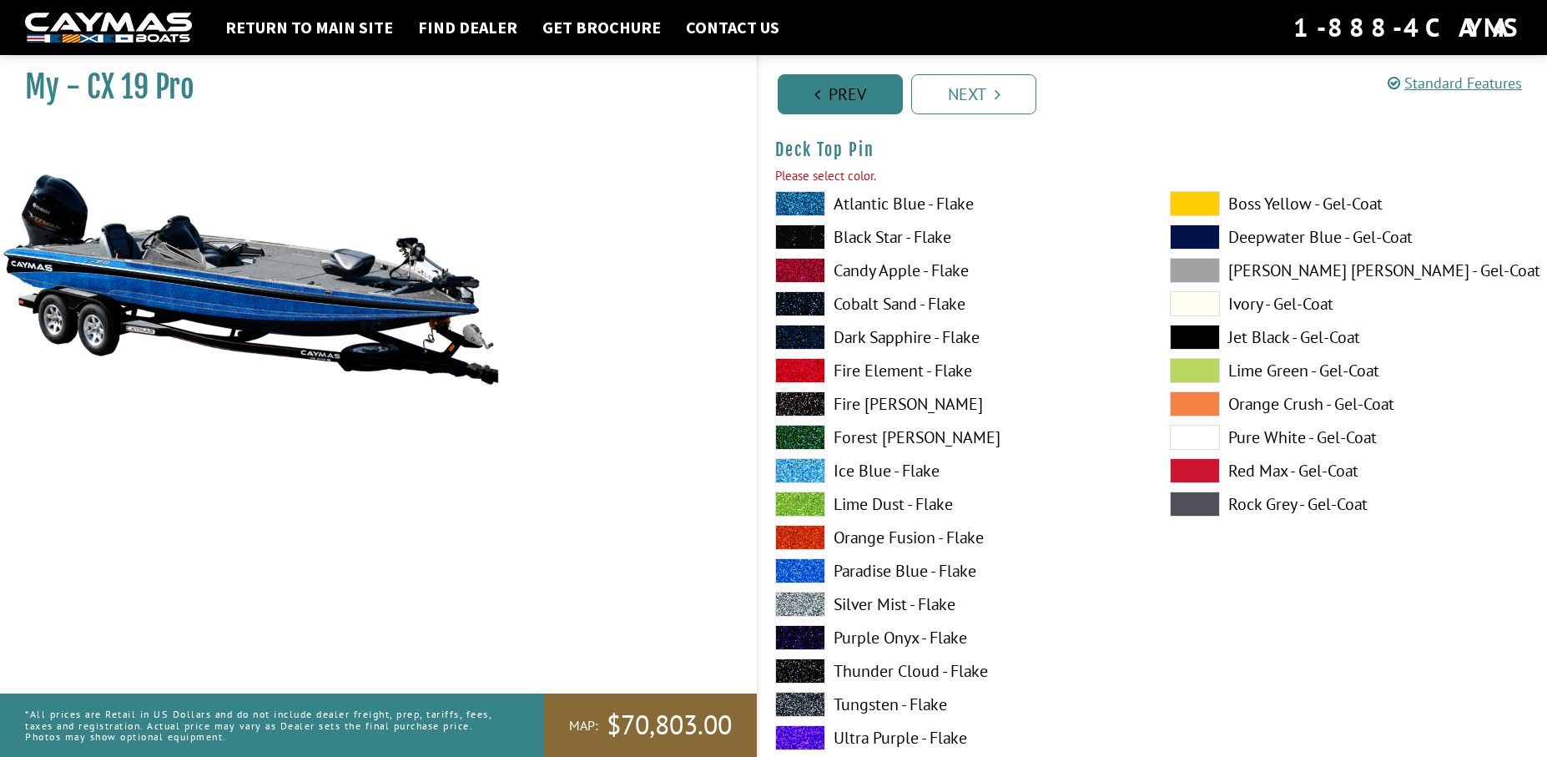
click at [802, 90] on link "Prev" at bounding box center [840, 94] width 125 height 40
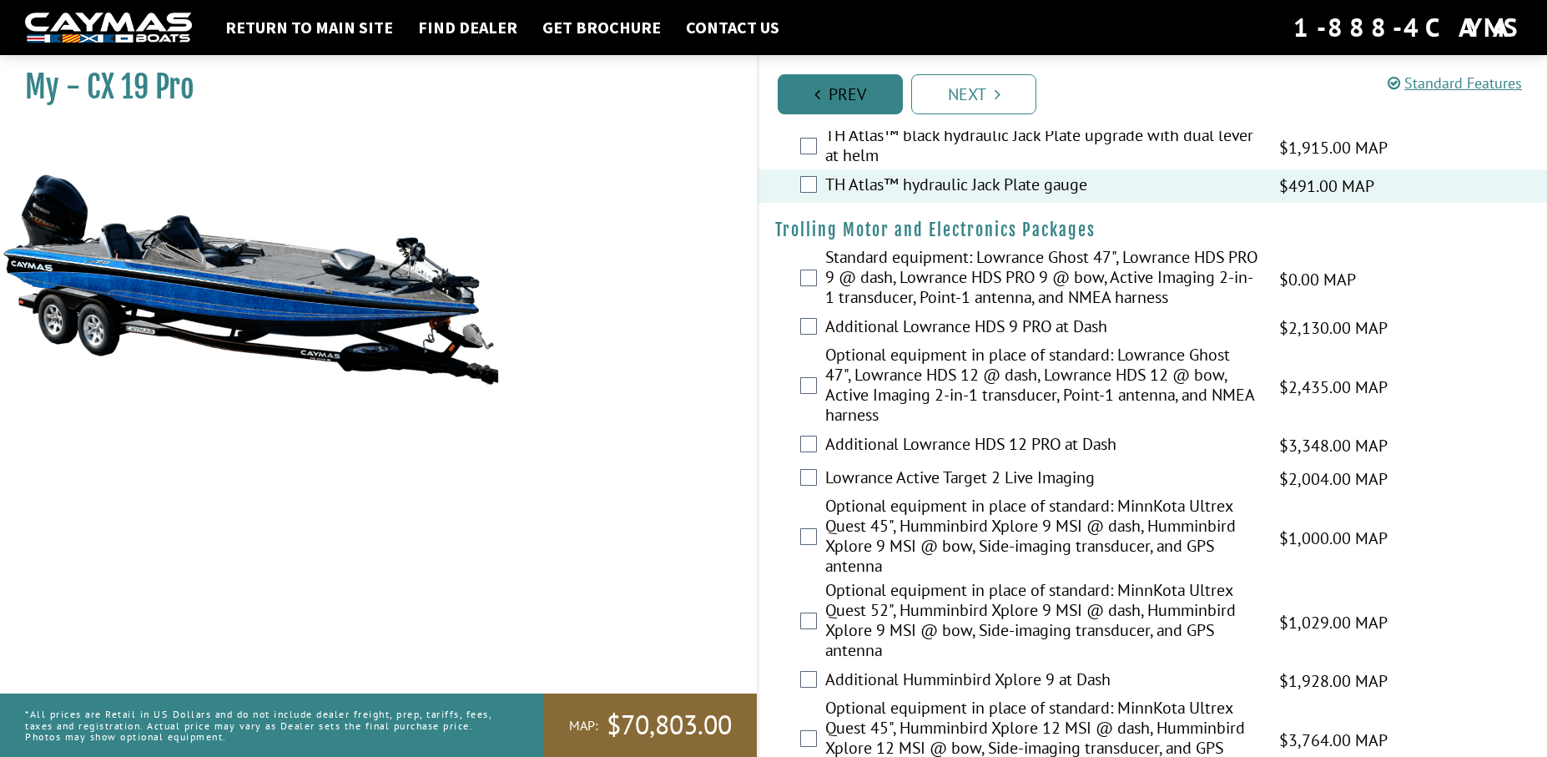
scroll to position [0, 0]
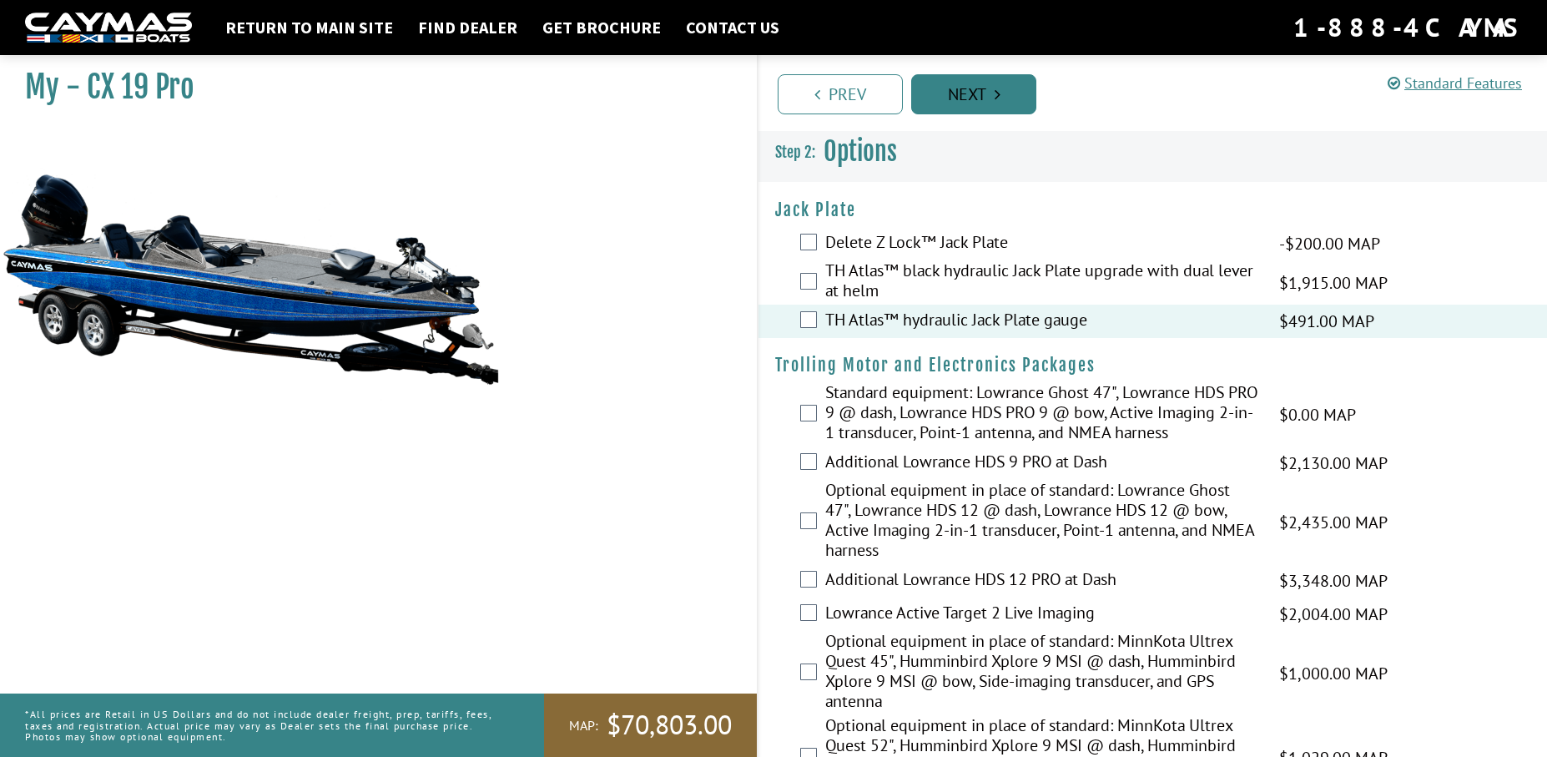
click at [975, 96] on link "Next" at bounding box center [973, 94] width 125 height 40
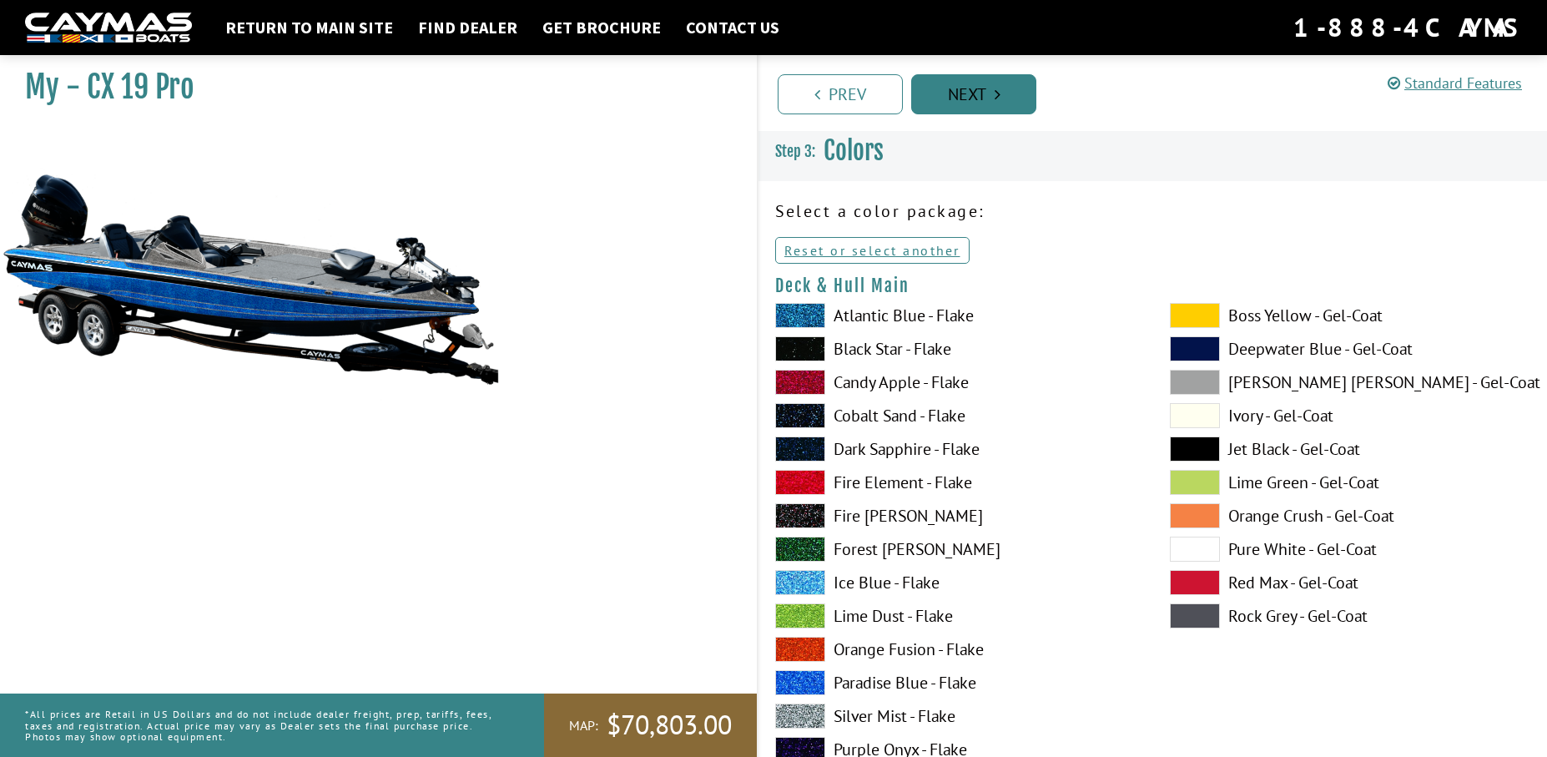
click at [1008, 97] on link "Next" at bounding box center [973, 94] width 125 height 40
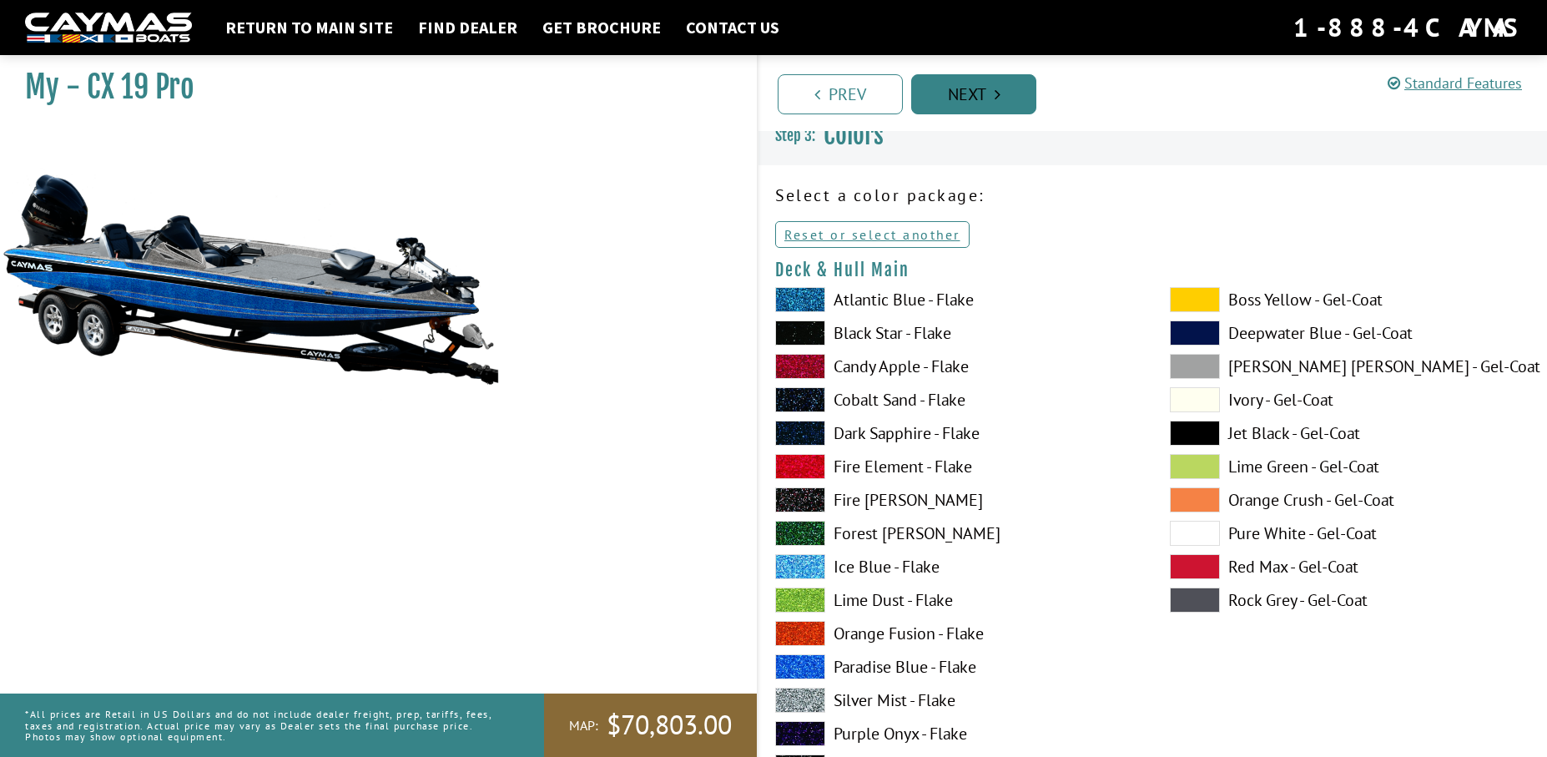
click at [1008, 97] on link "Next" at bounding box center [973, 94] width 125 height 40
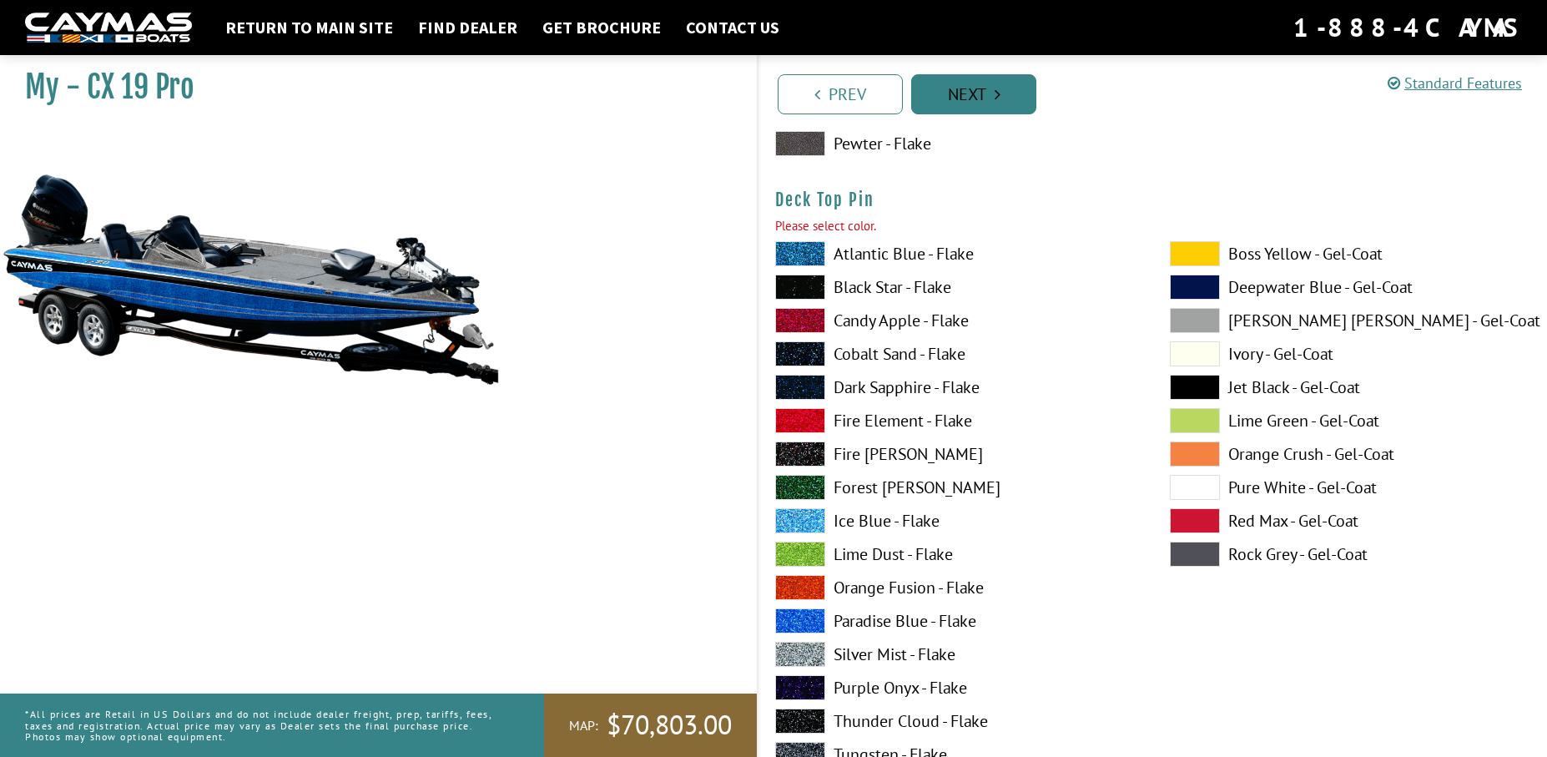
scroll to position [2883, 0]
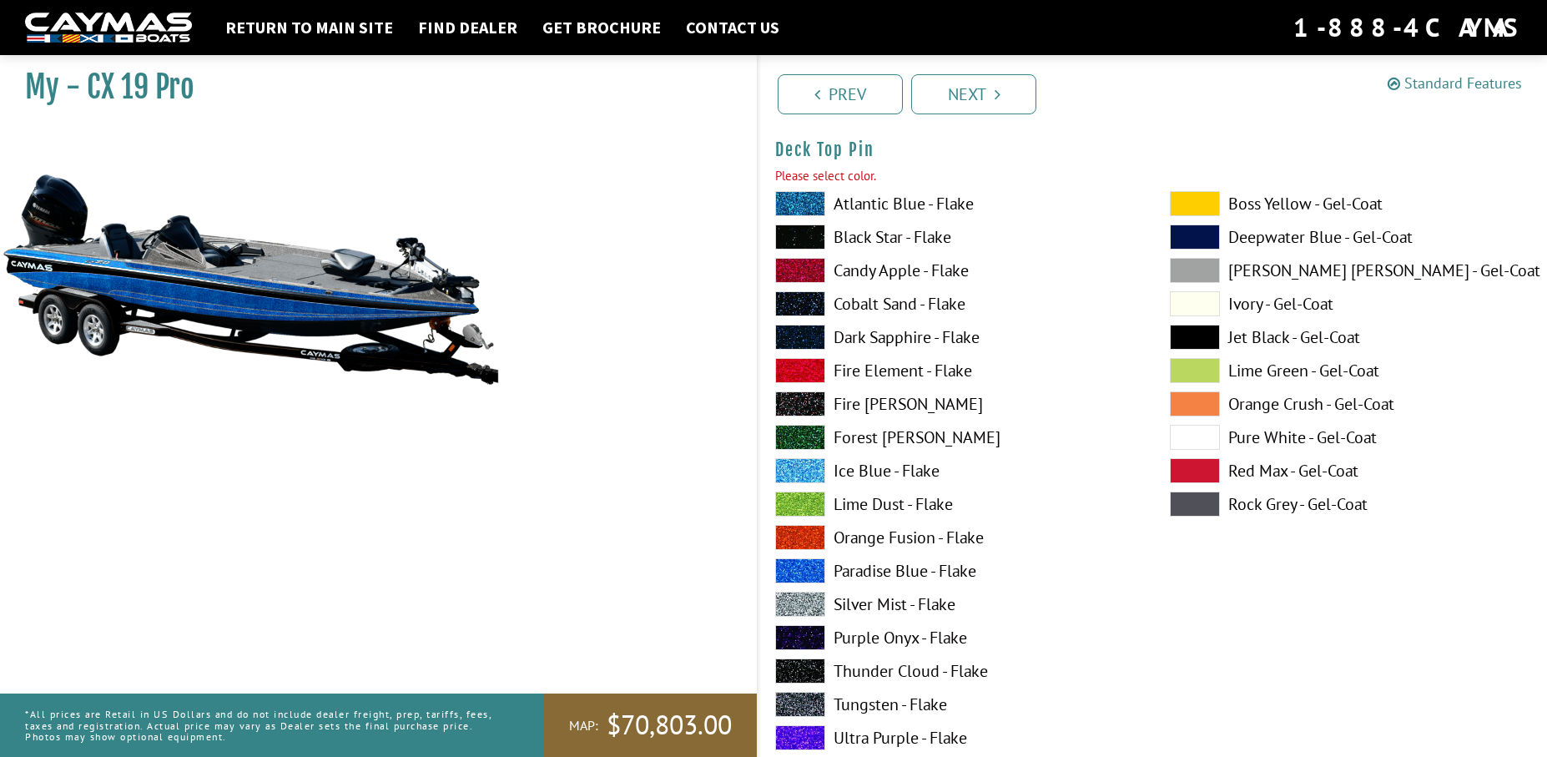
click at [1441, 88] on link "Standard Features" at bounding box center [1455, 82] width 134 height 19
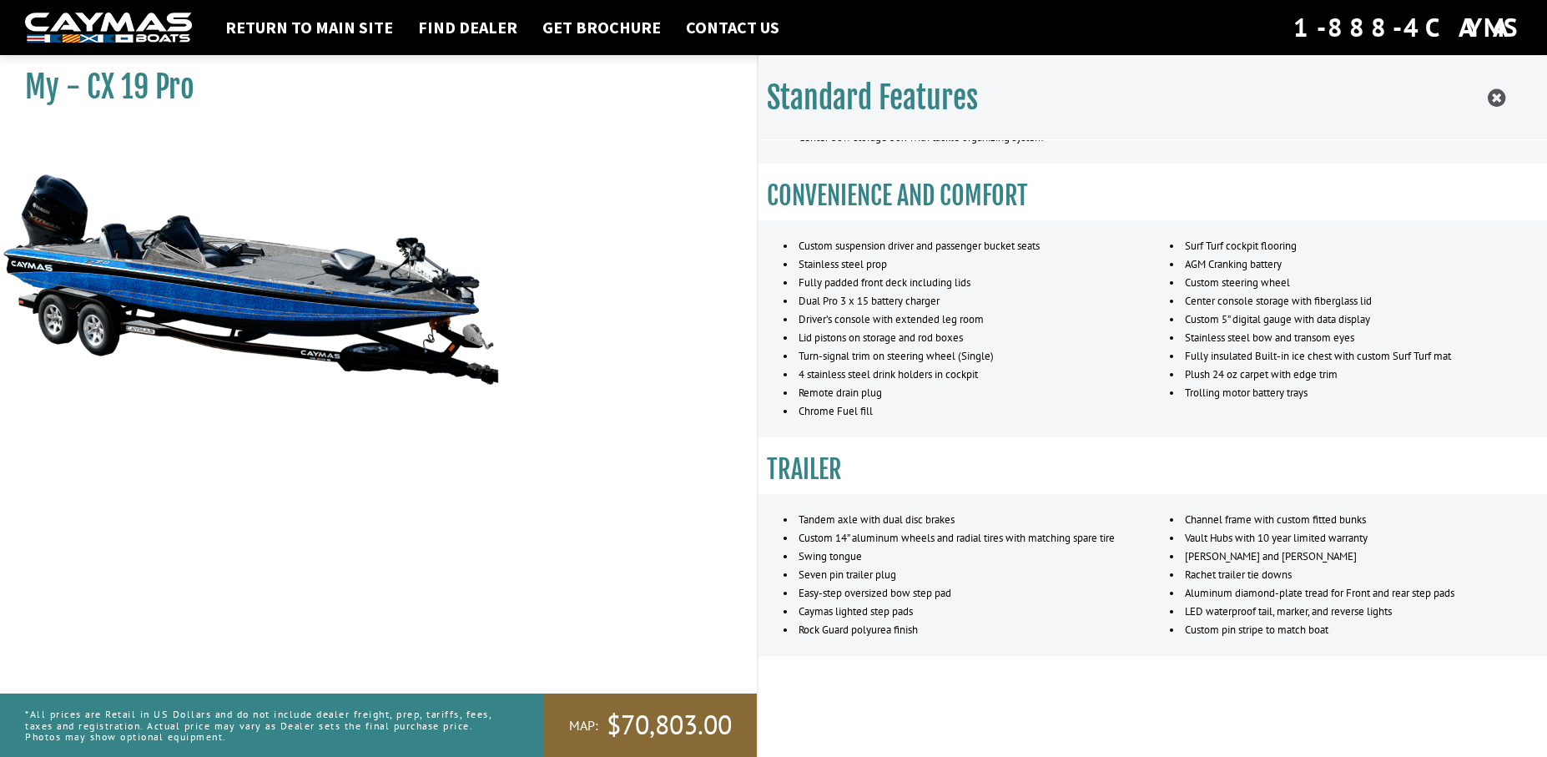
scroll to position [1200, 0]
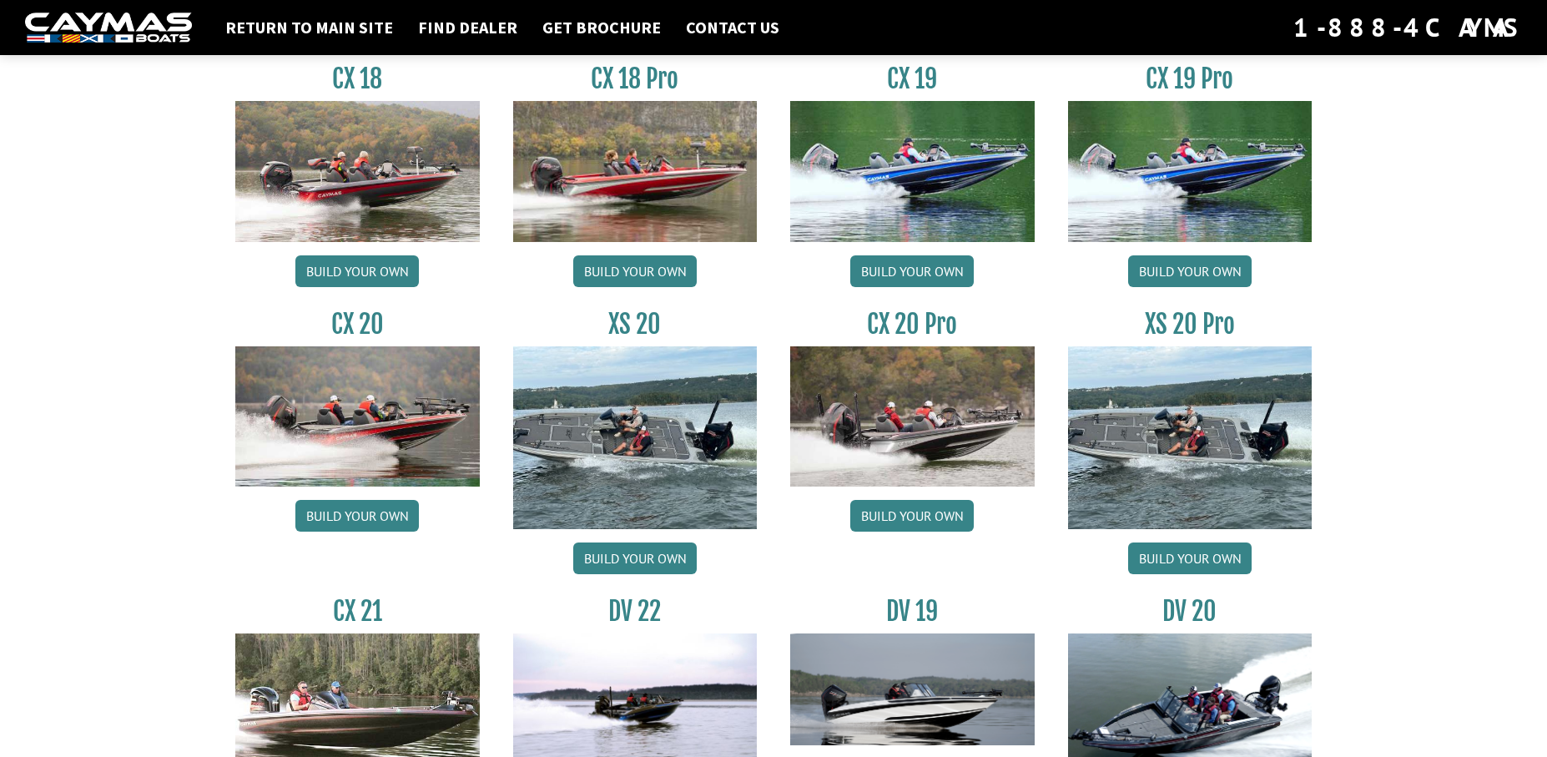
scroll to position [1502, 0]
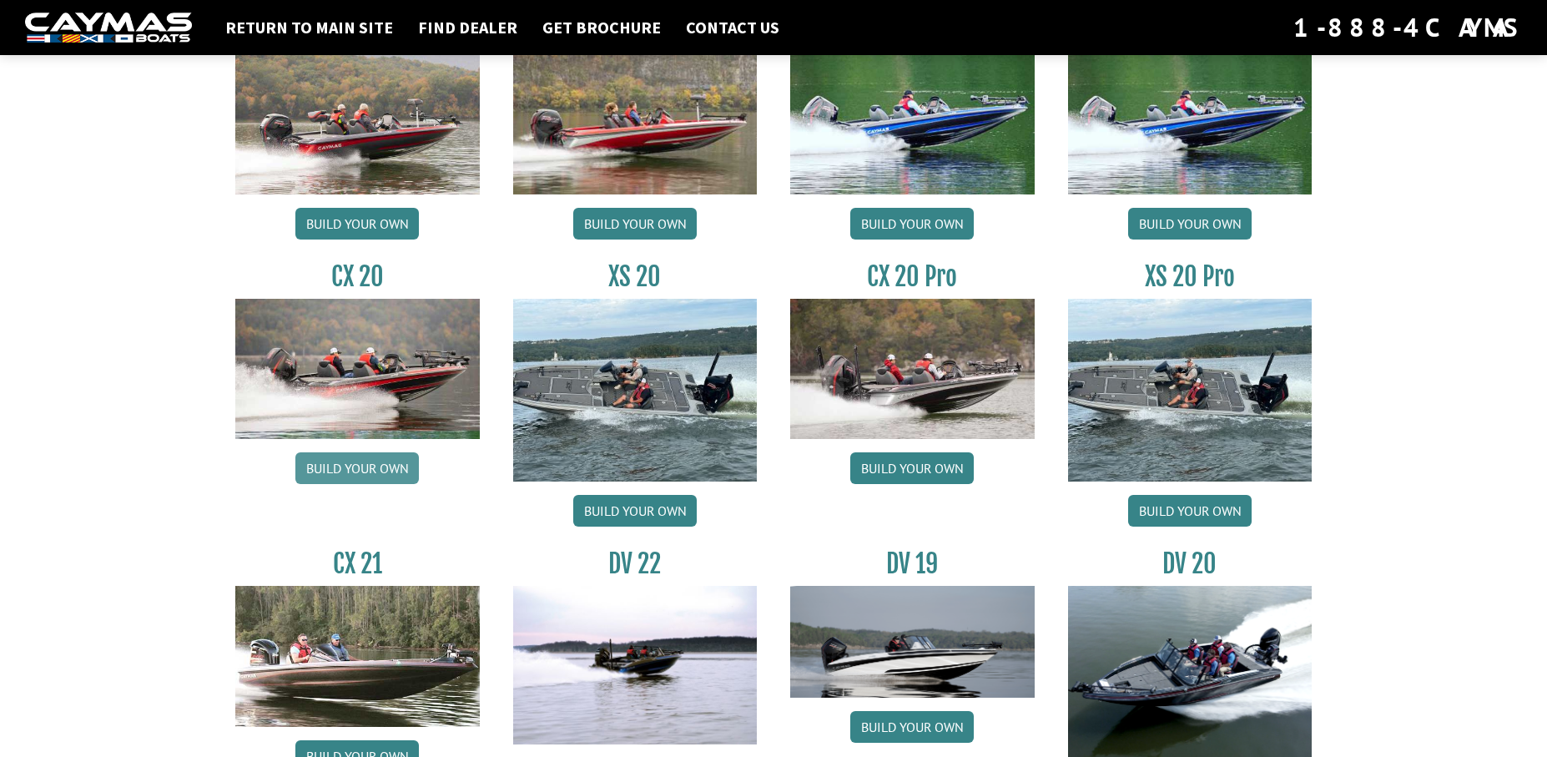
click at [374, 470] on link "Build your own" at bounding box center [357, 468] width 124 height 32
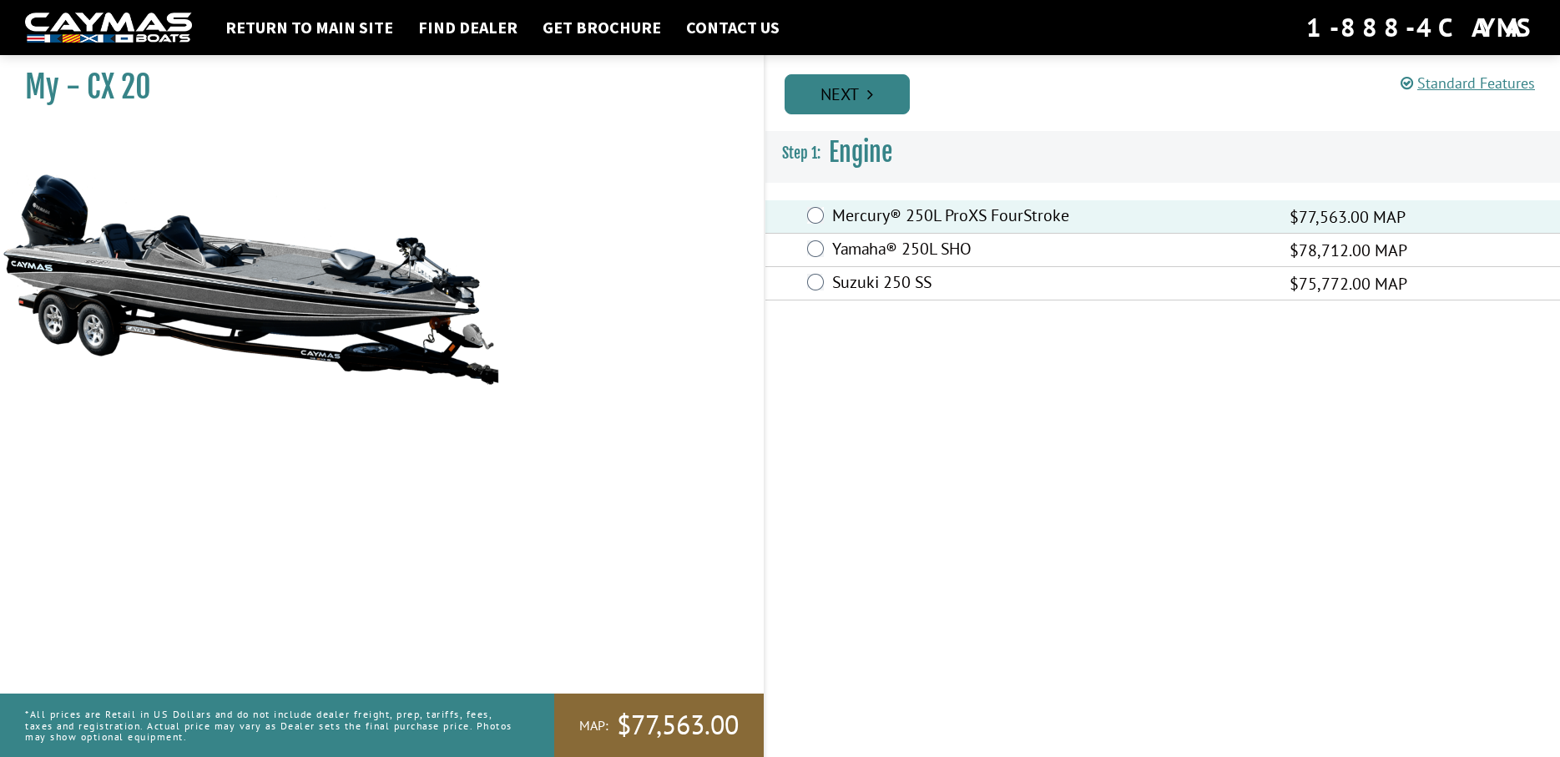
click at [853, 104] on link "Next" at bounding box center [846, 94] width 125 height 40
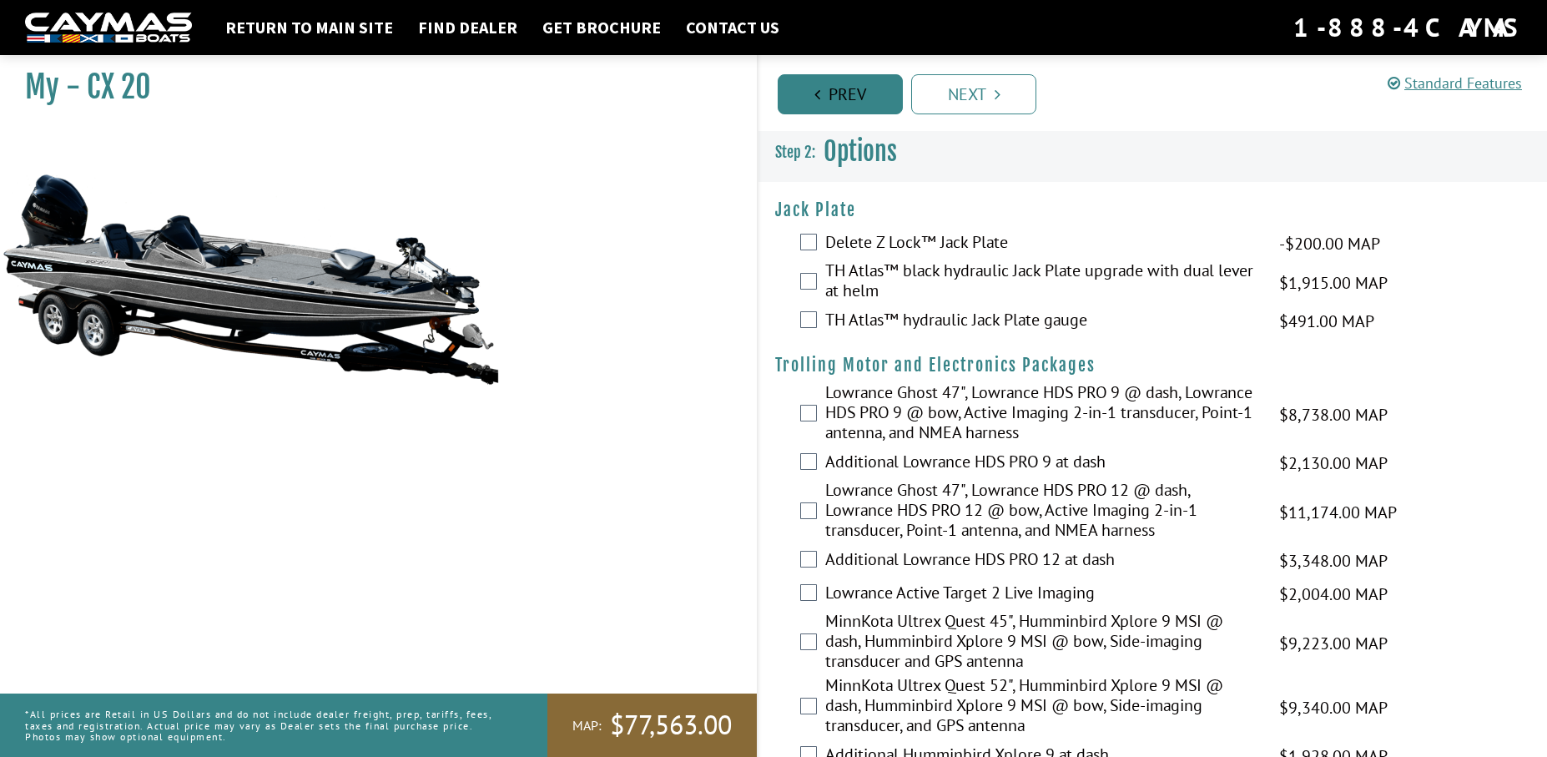
click at [848, 107] on link "Prev" at bounding box center [840, 94] width 125 height 40
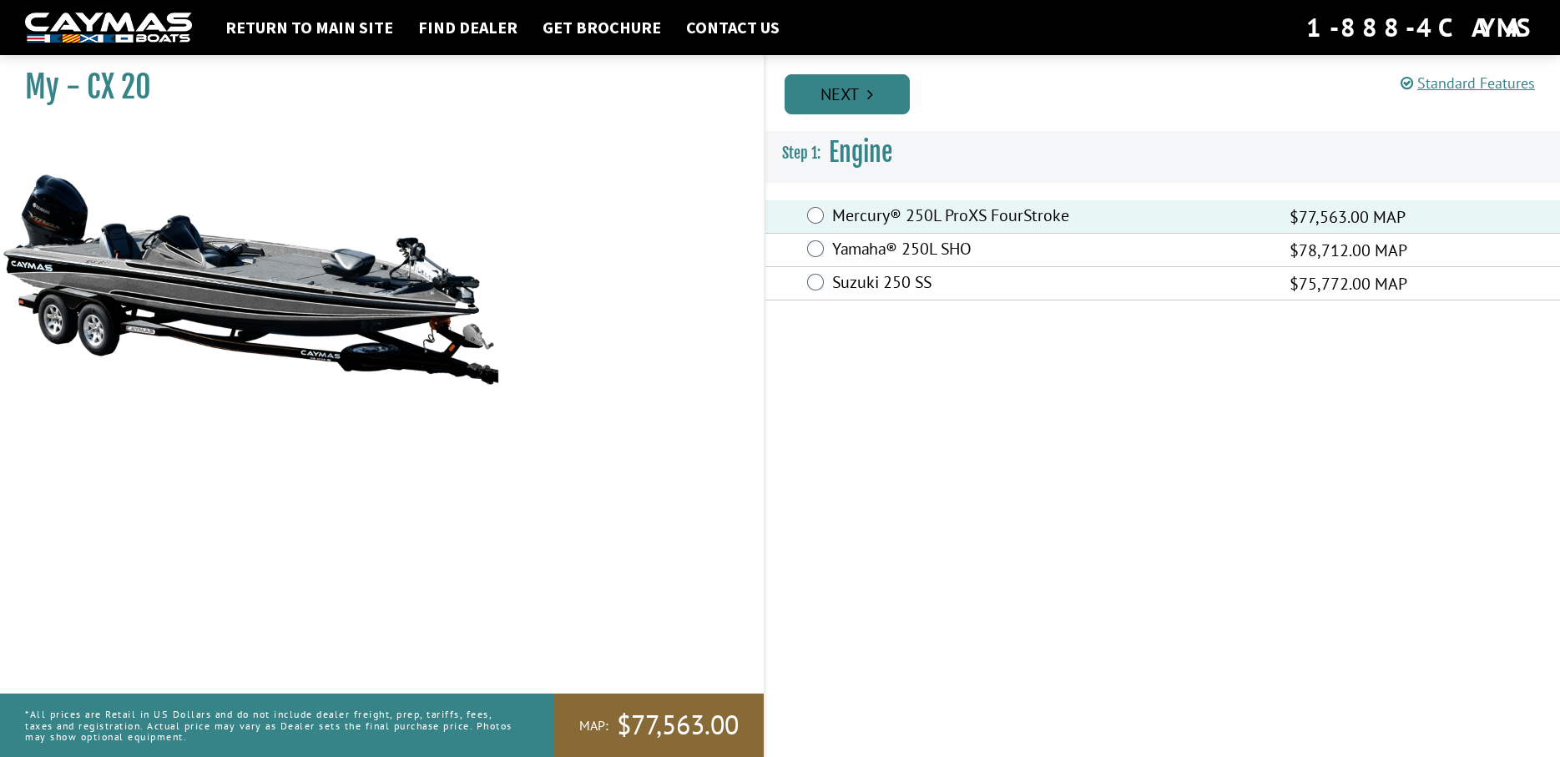
click at [827, 90] on link "Next" at bounding box center [846, 94] width 125 height 40
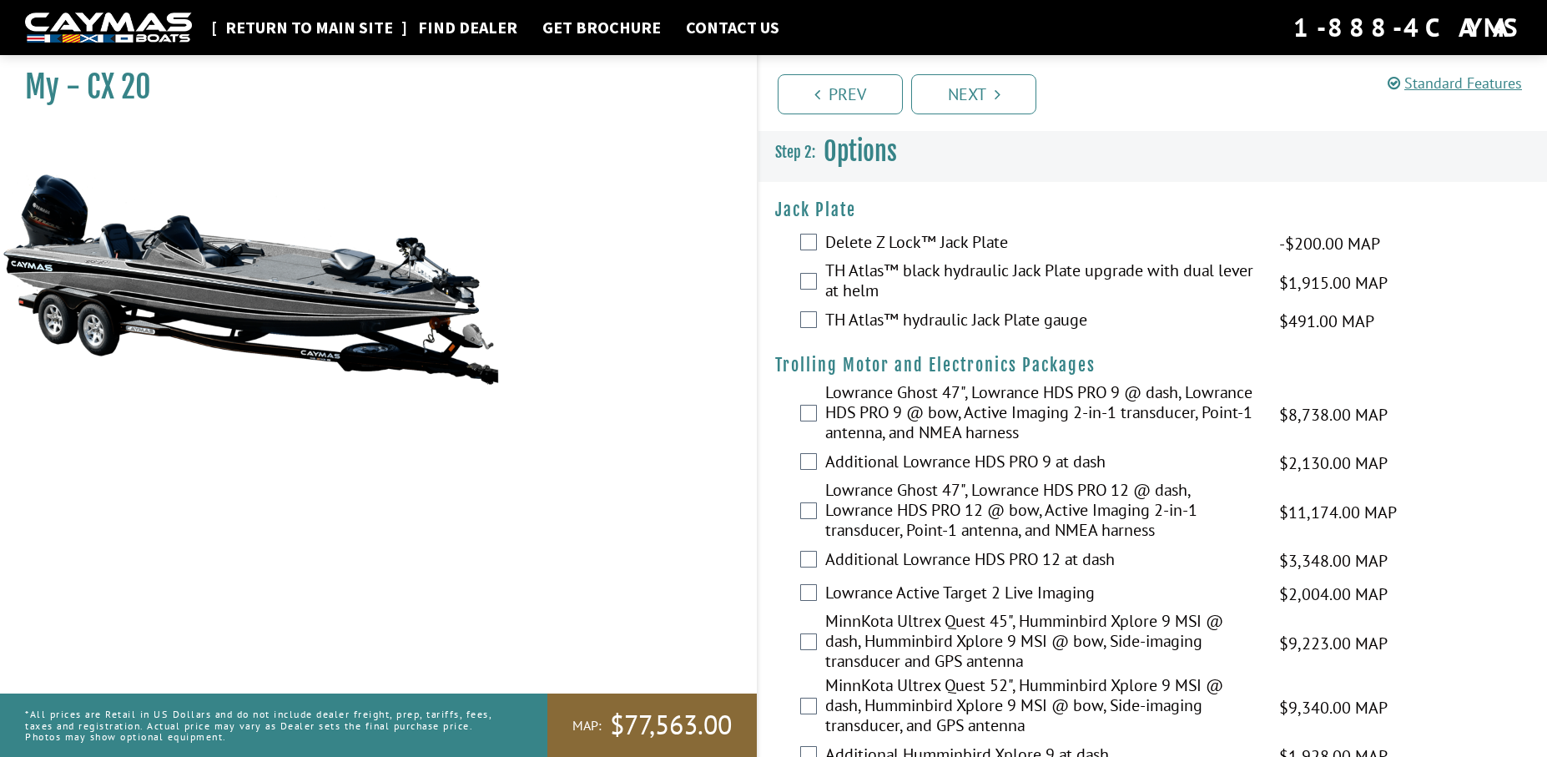
click at [296, 28] on link "Return to main site" at bounding box center [309, 28] width 184 height 22
